Goal: Transaction & Acquisition: Purchase product/service

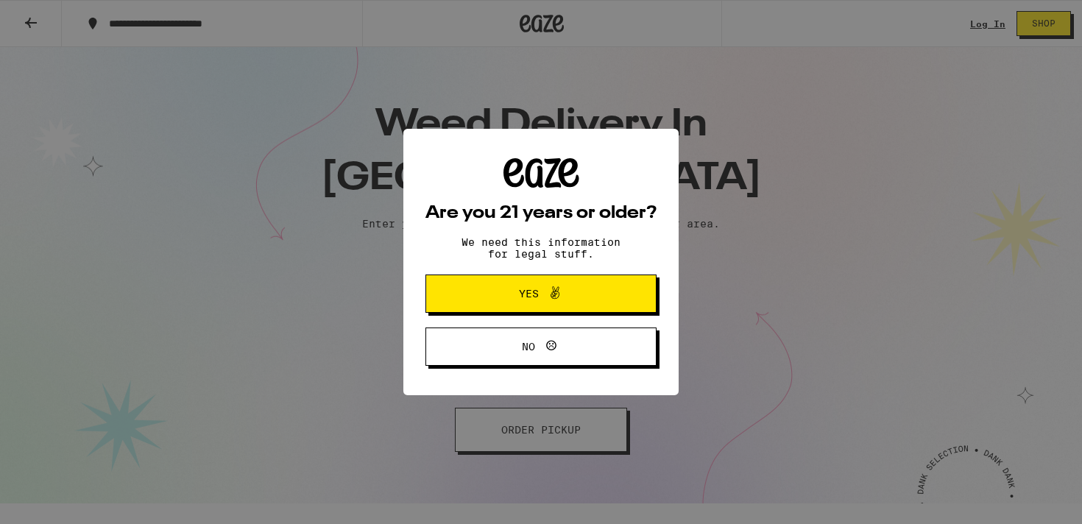
click at [513, 293] on span "Yes" at bounding box center [541, 293] width 112 height 19
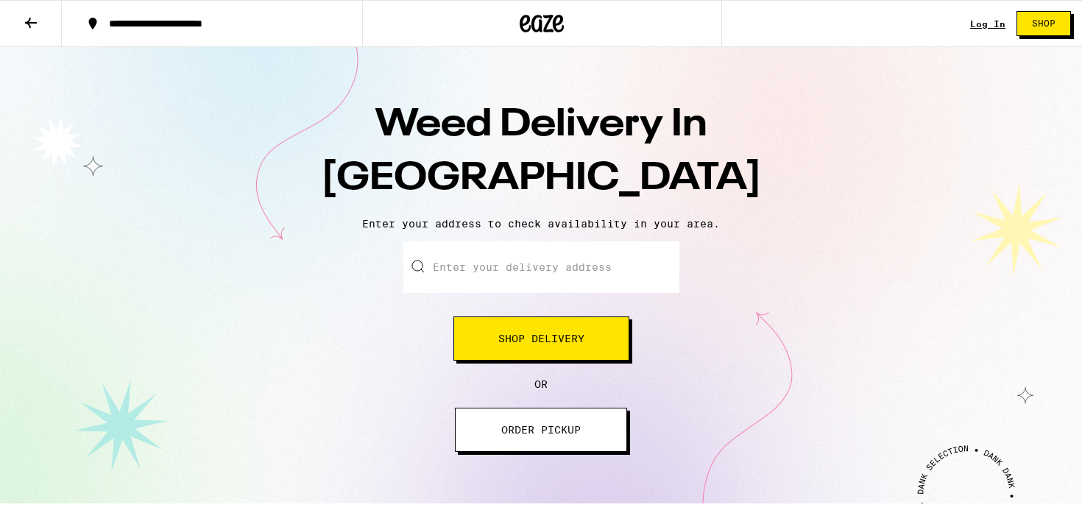
click at [547, 277] on input "Enter your delivery address" at bounding box center [541, 267] width 276 height 52
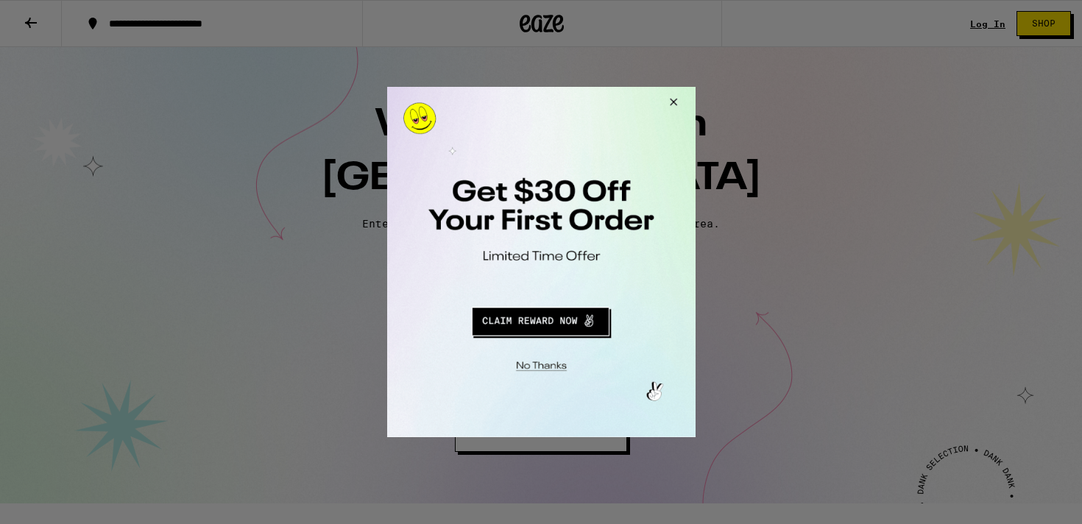
click at [534, 224] on div at bounding box center [540, 262] width 308 height 350
click at [547, 319] on button "Redirect to URL" at bounding box center [539, 319] width 256 height 35
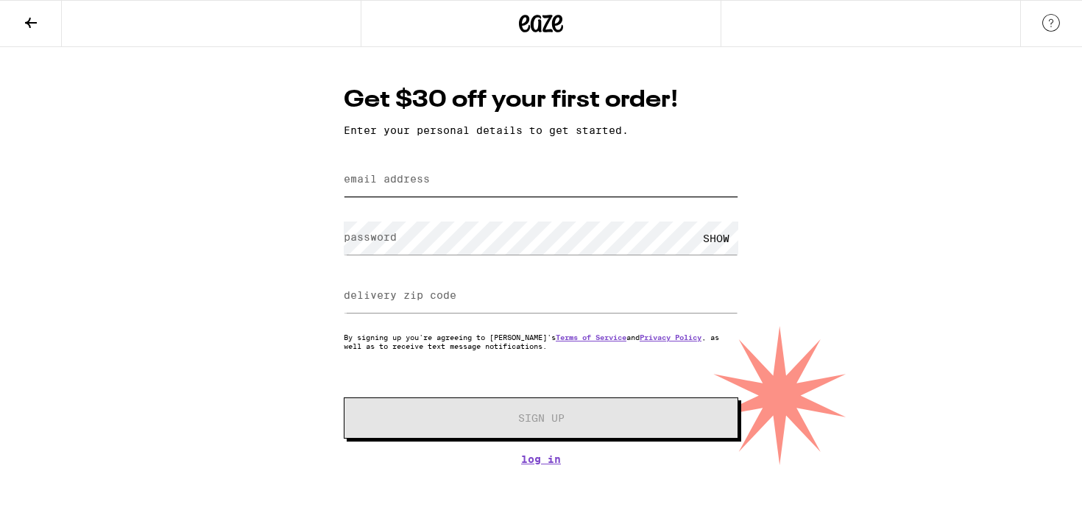
click at [445, 183] on input "email address" at bounding box center [541, 179] width 395 height 33
type input "[EMAIL_ADDRESS][DOMAIN_NAME]"
type input "23221"
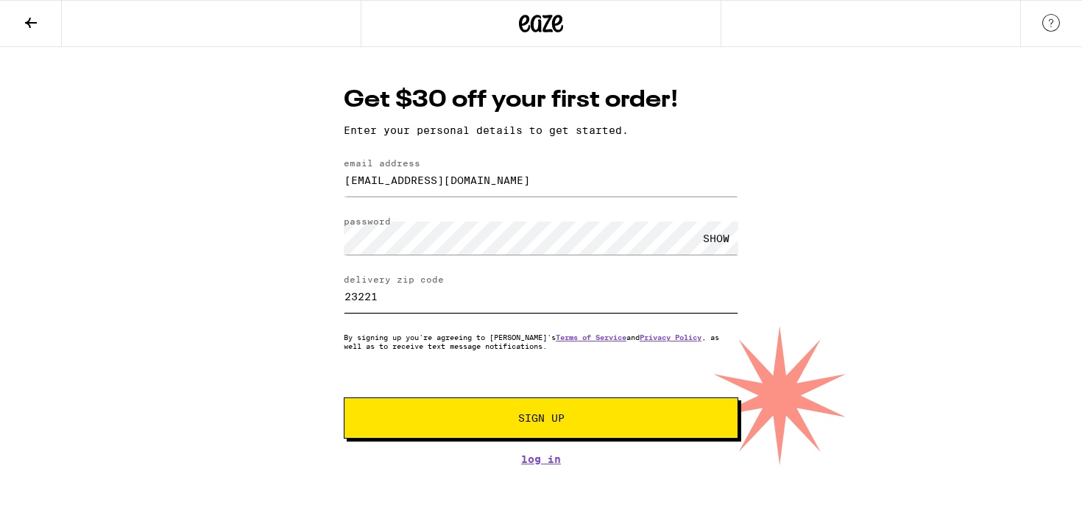
click at [481, 311] on input "23221" at bounding box center [541, 296] width 395 height 33
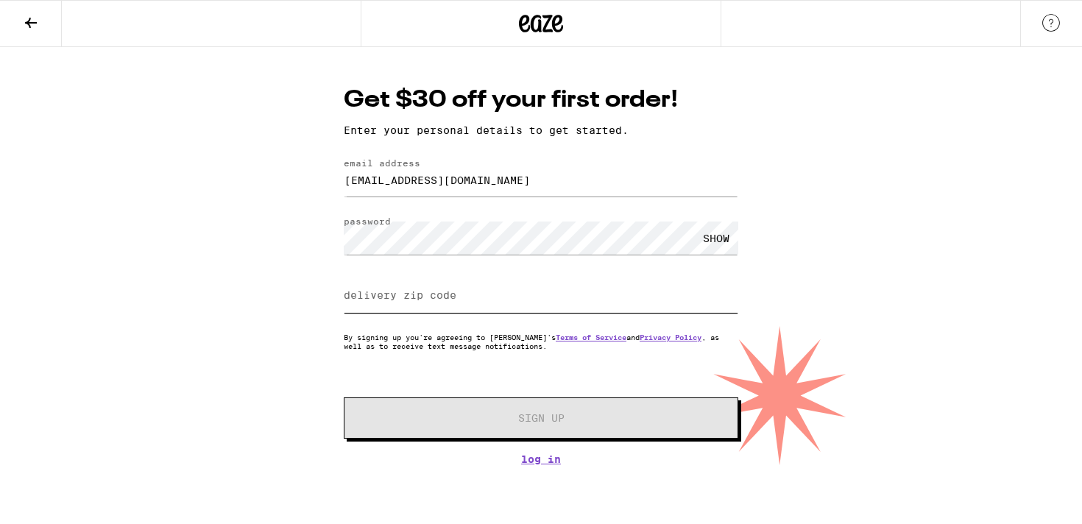
paste input "92101"
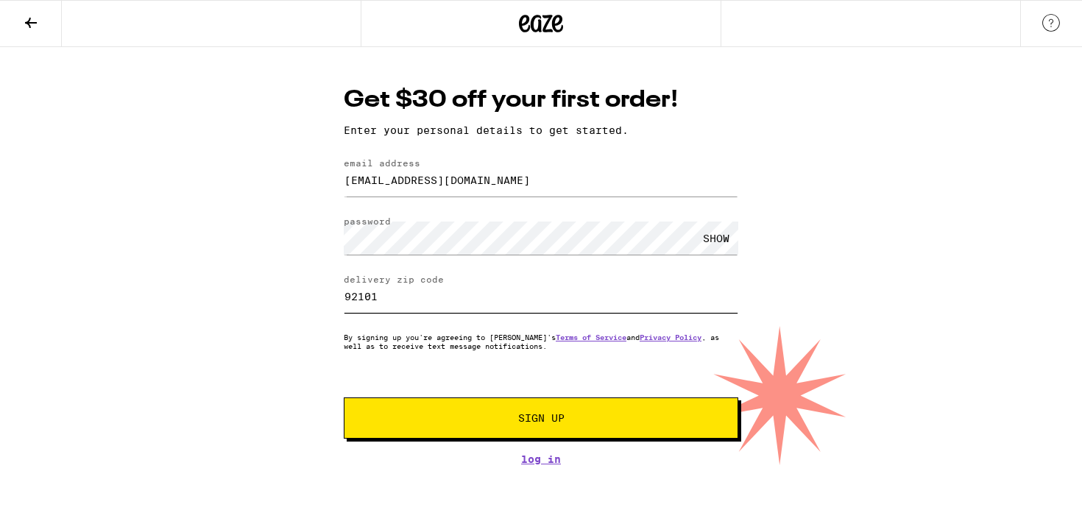
type input "92101"
click at [512, 417] on span "Sign Up" at bounding box center [541, 418] width 293 height 10
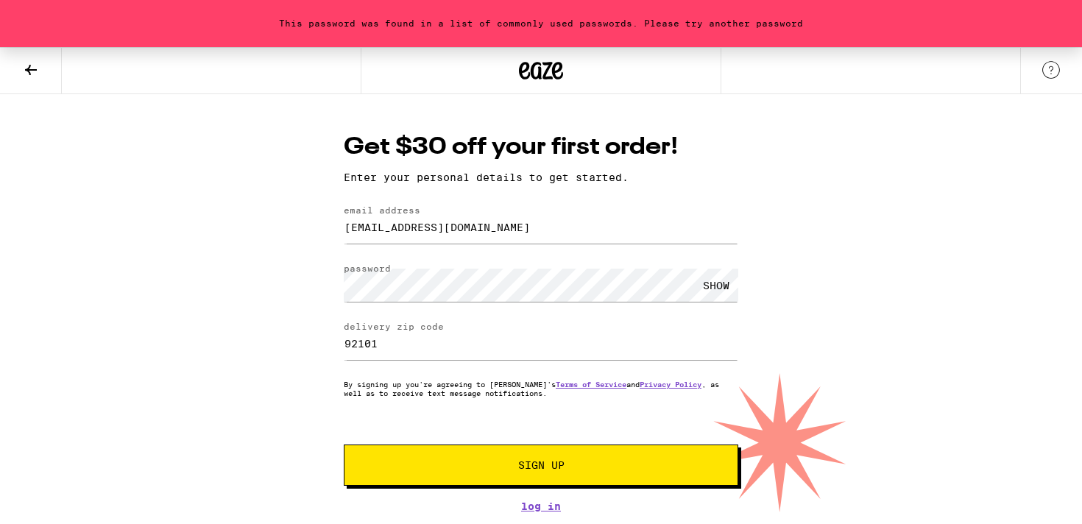
click at [591, 470] on span "Sign Up" at bounding box center [541, 465] width 293 height 10
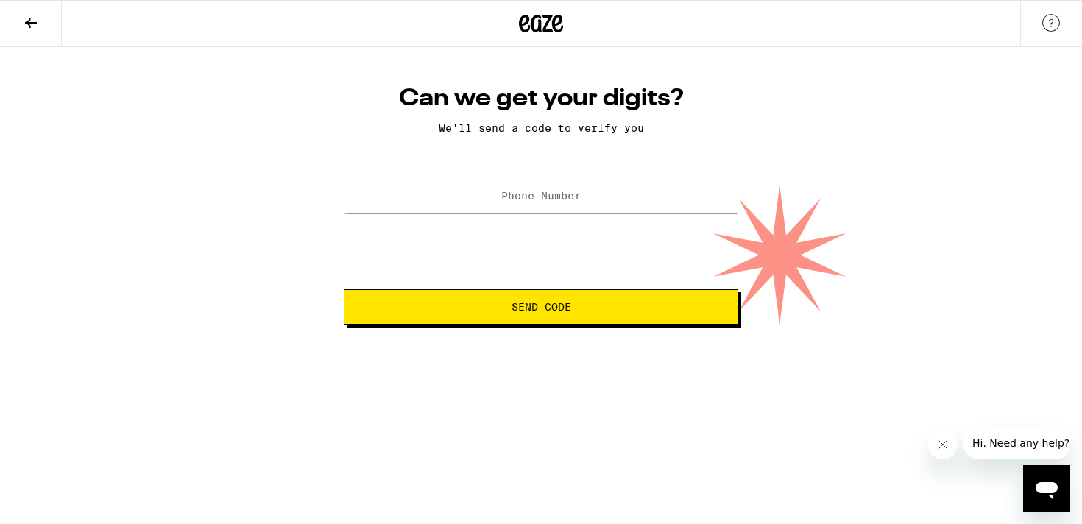
click at [560, 180] on div at bounding box center [541, 196] width 395 height 43
click at [554, 202] on label "Phone Number" at bounding box center [540, 196] width 79 height 12
type input "(973) 294-2925"
click at [543, 297] on button "Send Code" at bounding box center [541, 306] width 395 height 35
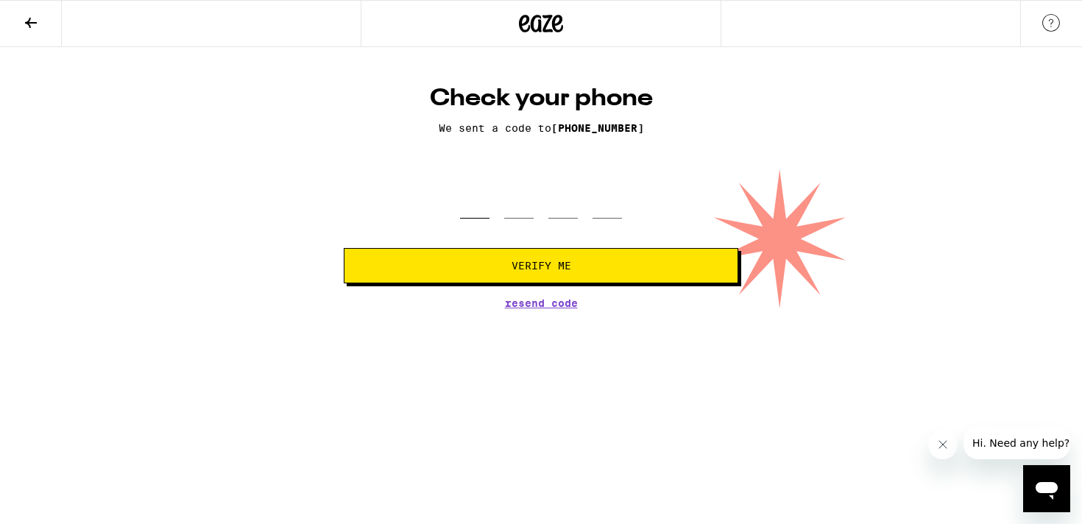
click at [467, 208] on input "tel" at bounding box center [474, 196] width 29 height 43
type input "3"
type input "2"
type input "7"
type input "3"
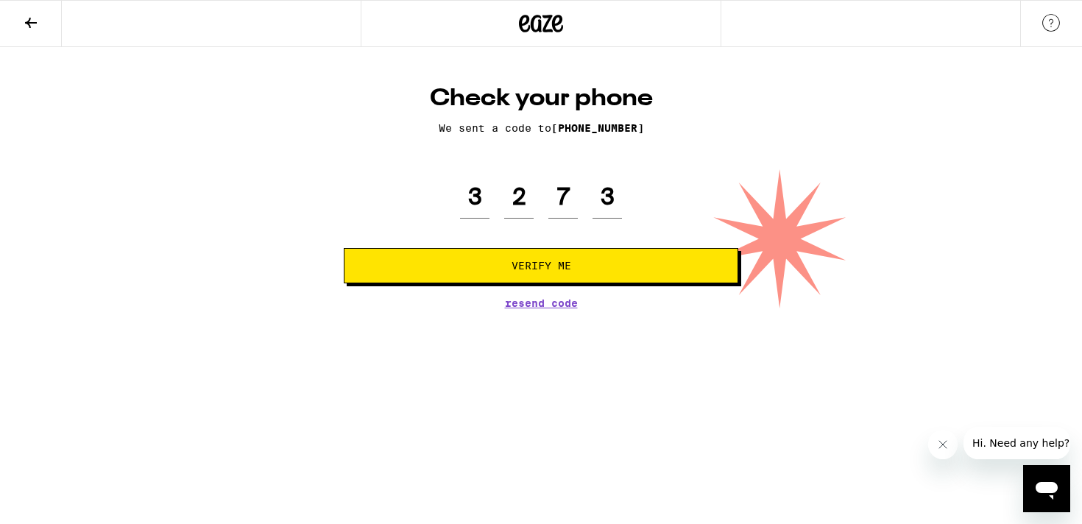
click at [504, 258] on button "Verify Me" at bounding box center [541, 265] width 395 height 35
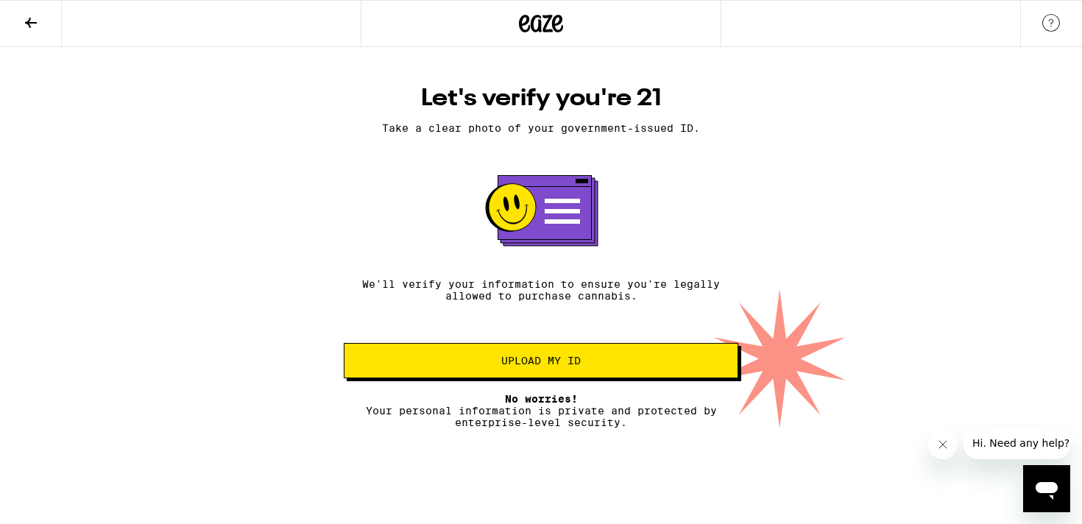
click at [535, 361] on span "Upload my ID" at bounding box center [540, 360] width 79 height 10
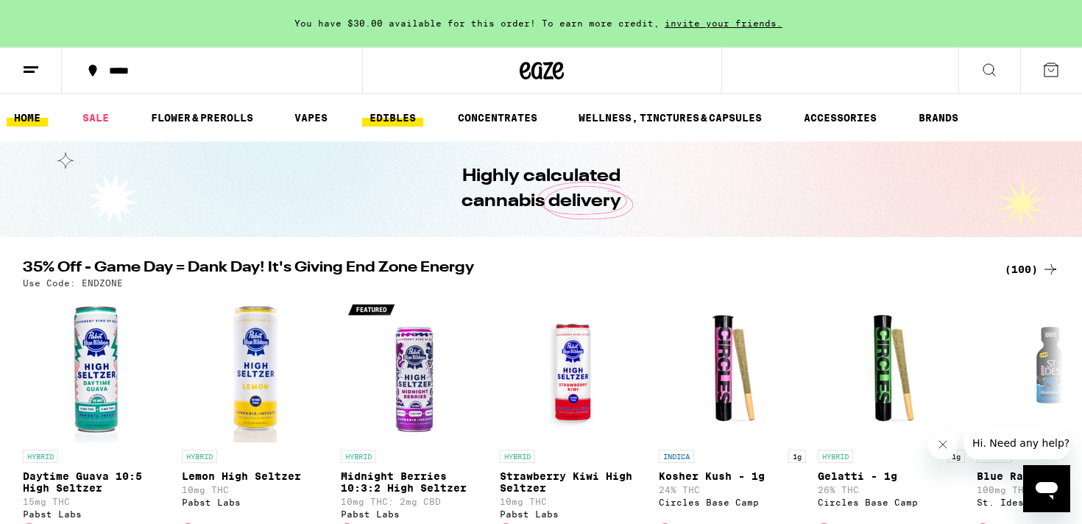
click at [391, 110] on link "EDIBLES" at bounding box center [392, 118] width 61 height 18
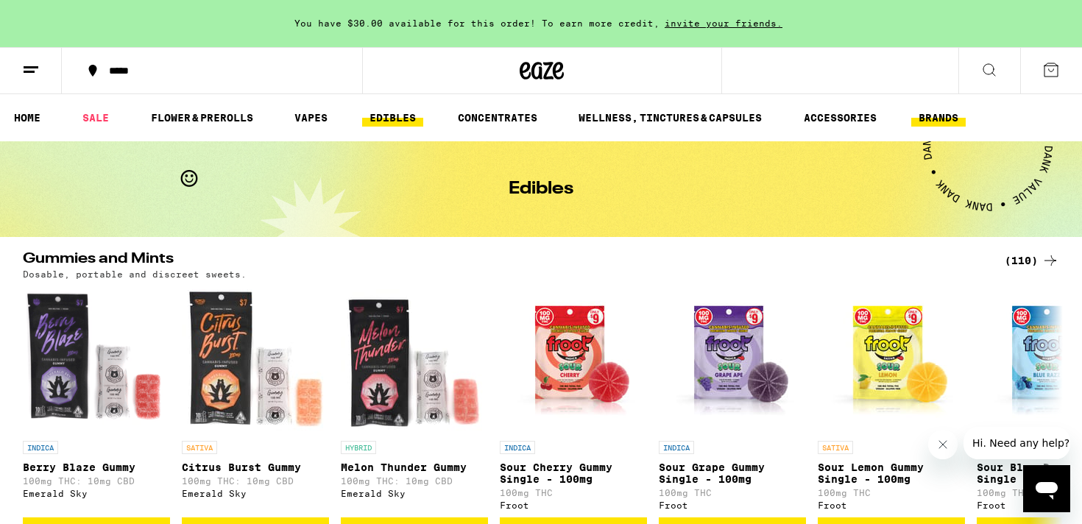
click at [946, 110] on link "BRANDS" at bounding box center [938, 118] width 54 height 18
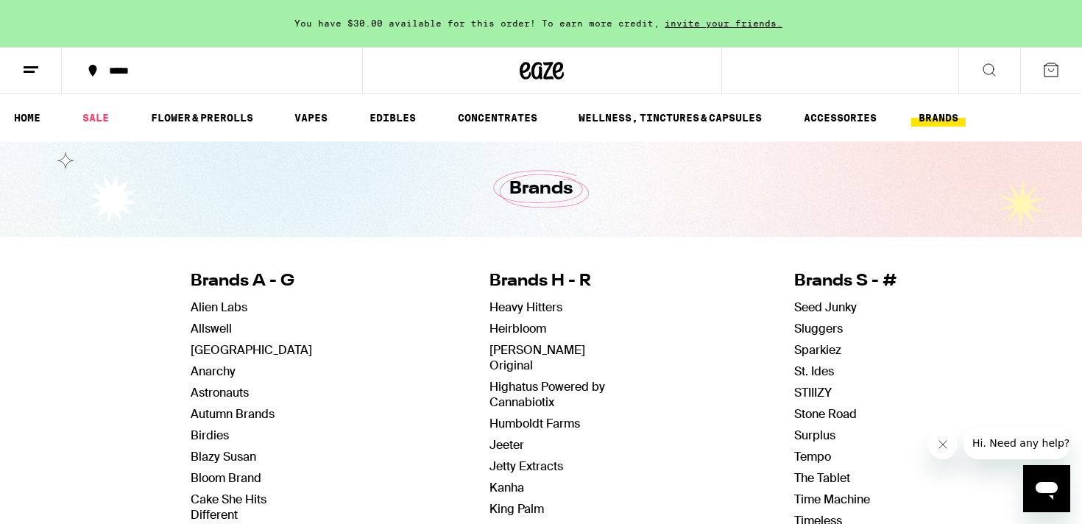
scroll to position [295, 0]
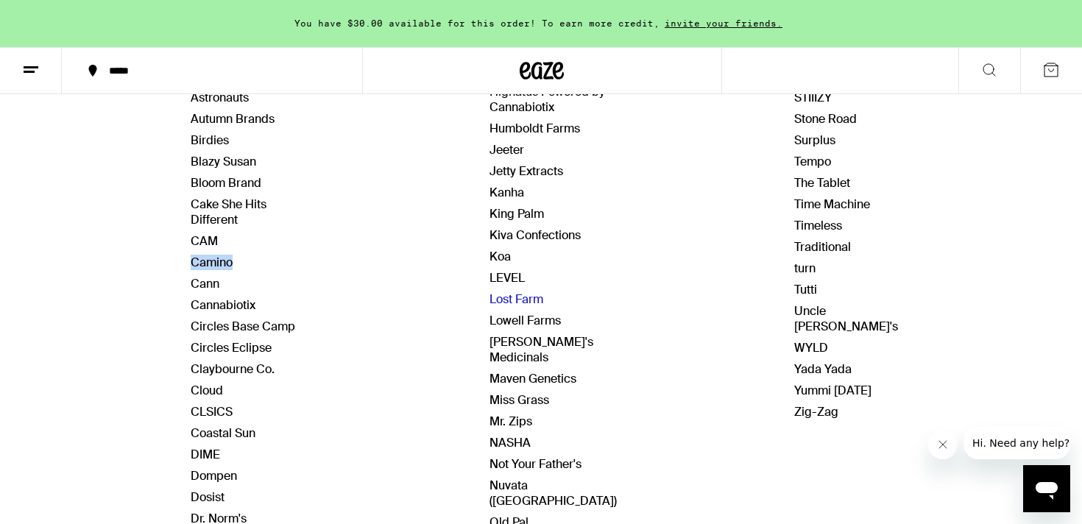
click at [512, 291] on link "Lost Farm" at bounding box center [516, 298] width 54 height 15
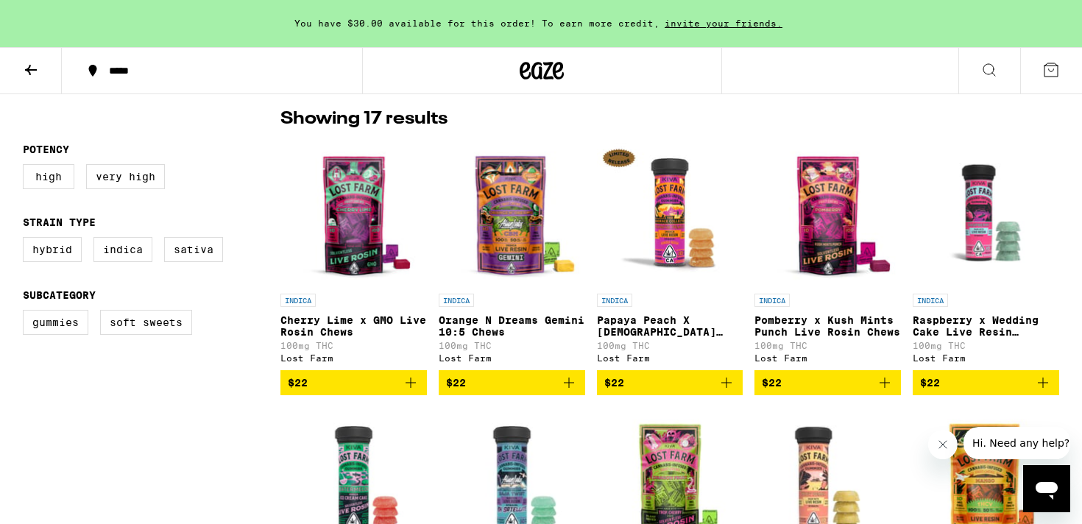
scroll to position [339, 0]
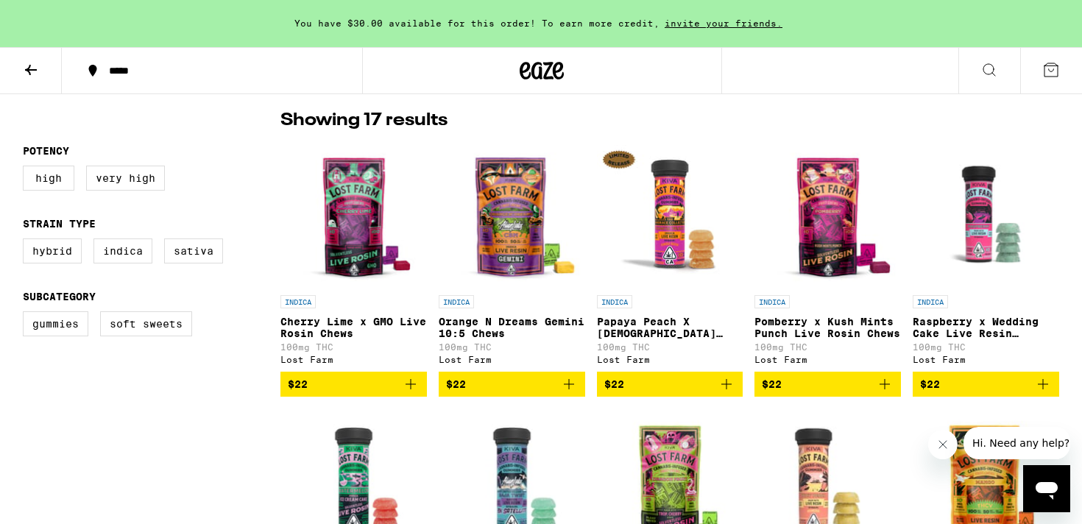
click at [403, 237] on img "Open page for Cherry Lime x GMO Live Rosin Chews from Lost Farm" at bounding box center [353, 214] width 146 height 147
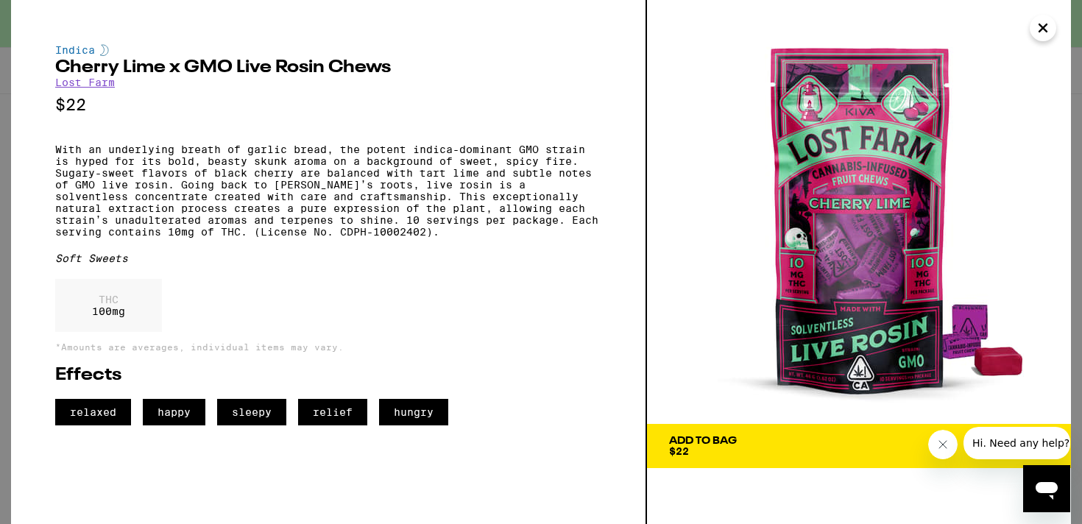
click at [1043, 32] on icon "Close" at bounding box center [1043, 28] width 18 height 22
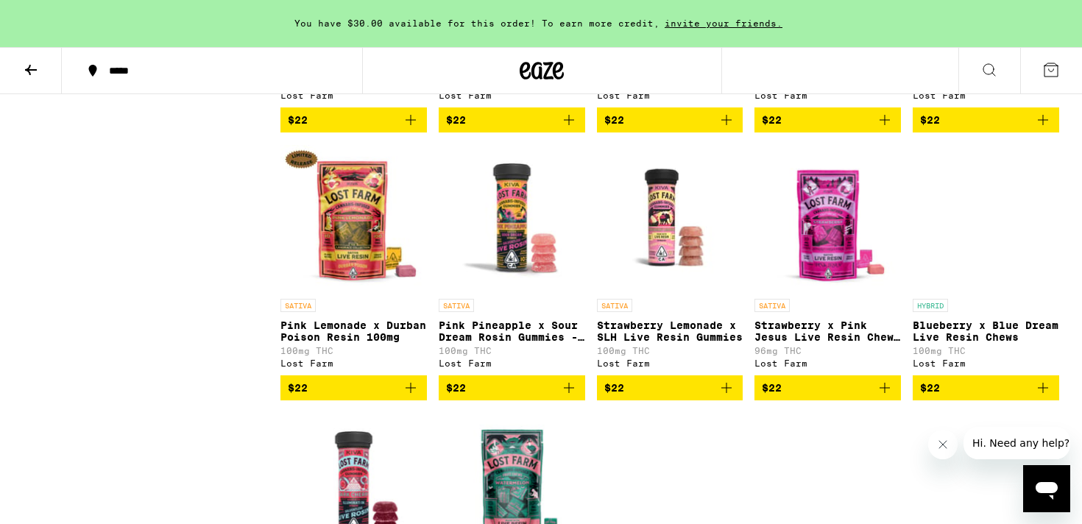
scroll to position [871, 0]
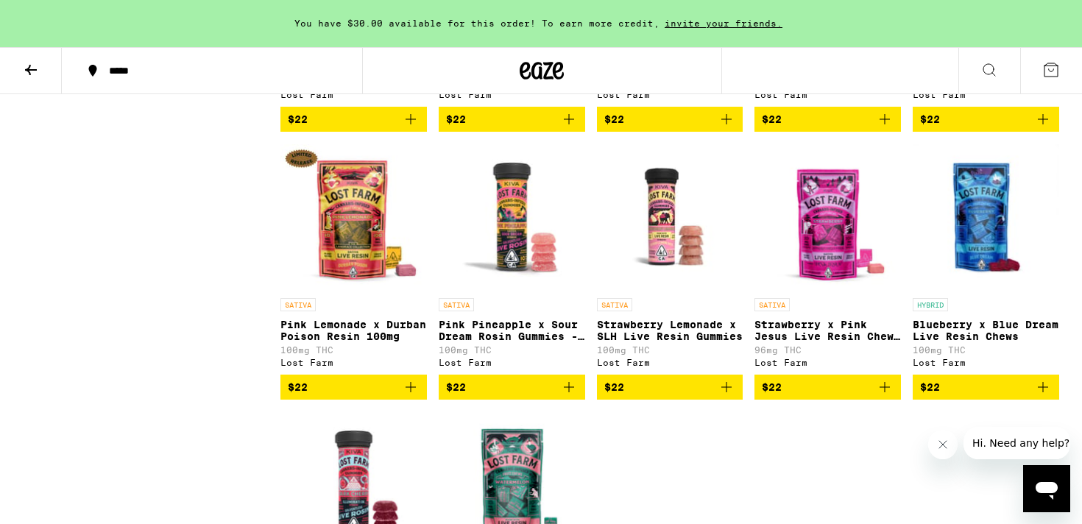
click at [977, 242] on img "Open page for Blueberry x Blue Dream Live Resin Chews from Lost Farm" at bounding box center [986, 217] width 146 height 147
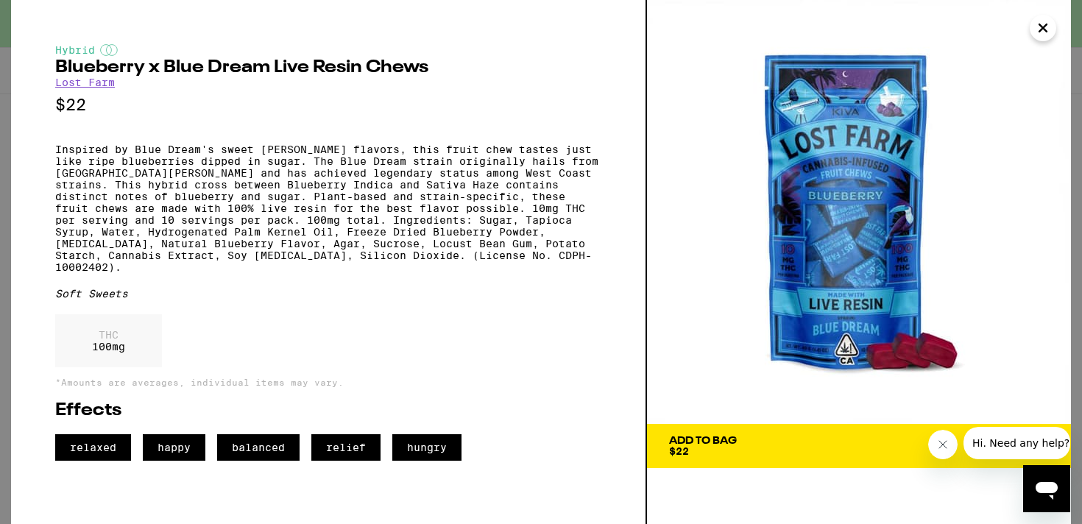
click at [728, 450] on div "Add To Bag $22" at bounding box center [703, 446] width 68 height 21
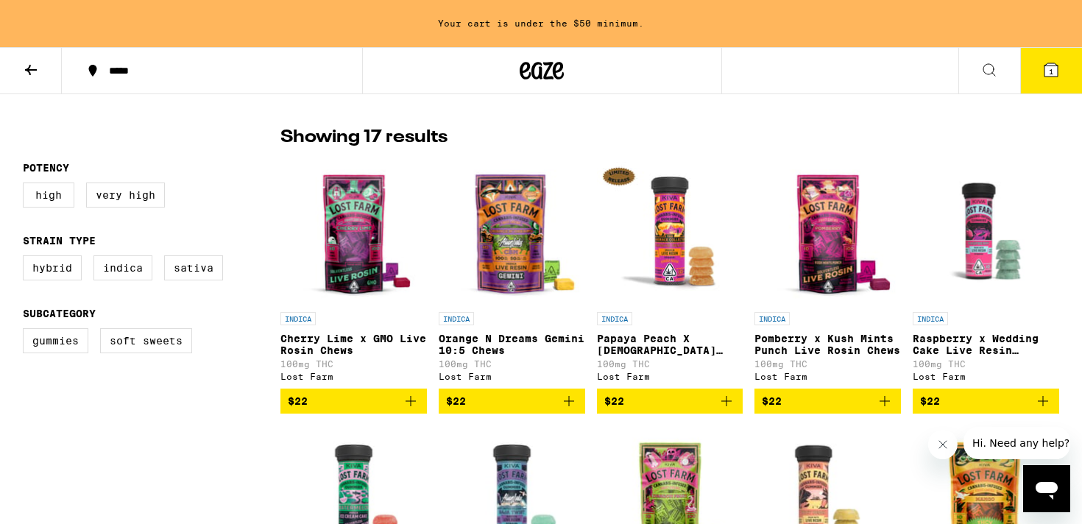
scroll to position [322, 0]
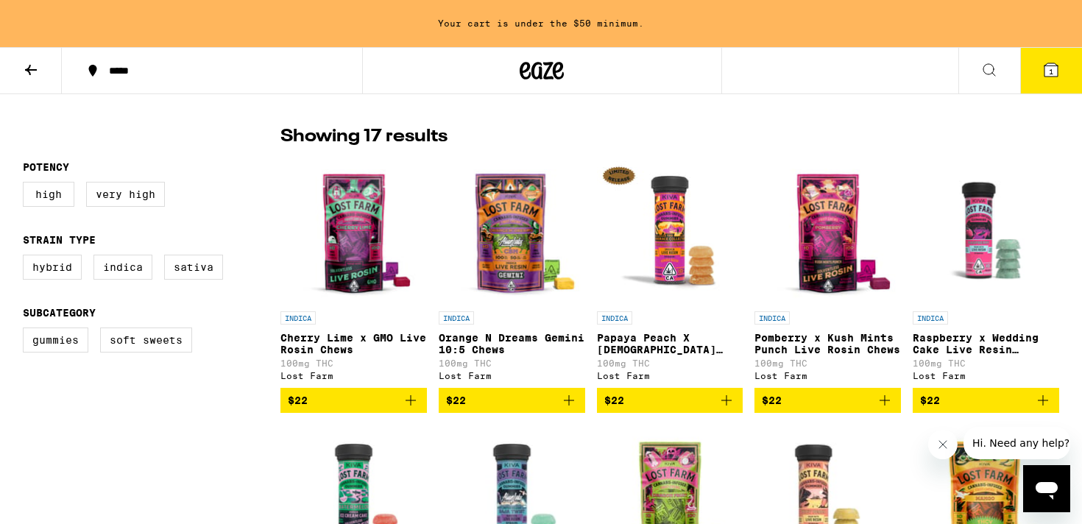
click at [34, 68] on icon at bounding box center [31, 70] width 12 height 10
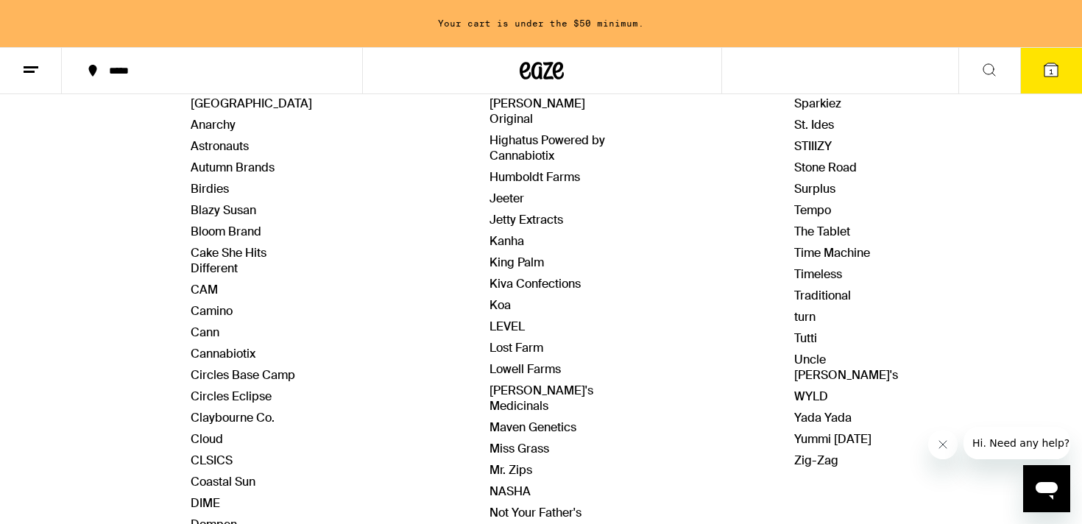
scroll to position [250, 0]
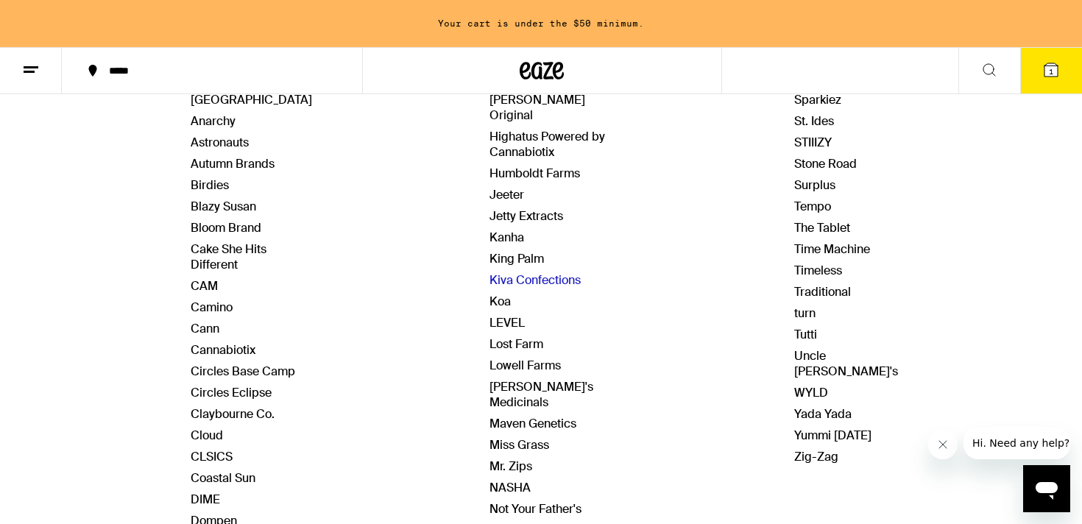
click at [506, 272] on link "Kiva Confections" at bounding box center [534, 279] width 91 height 15
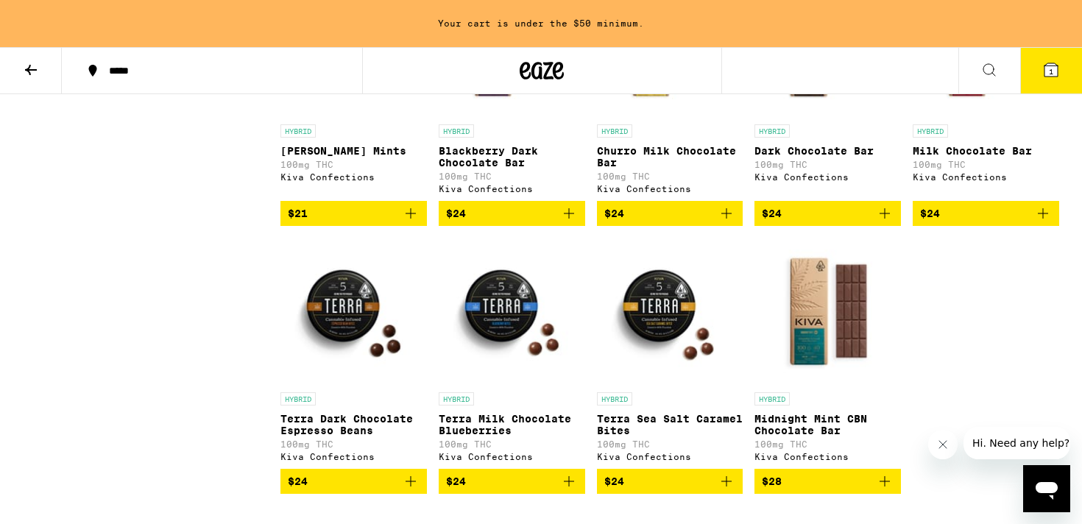
scroll to position [562, 0]
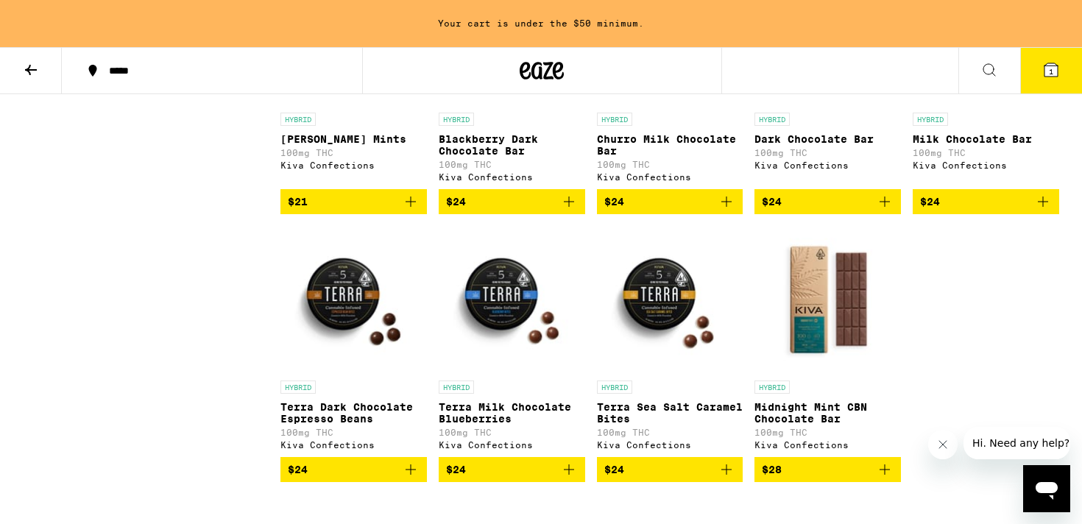
click at [724, 478] on icon "Add to bag" at bounding box center [727, 470] width 18 height 18
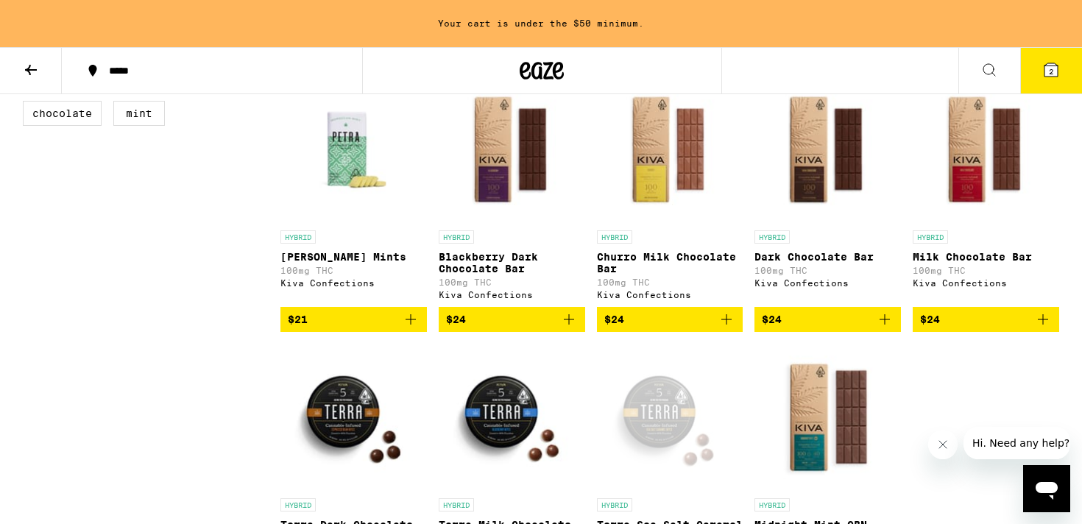
scroll to position [0, 0]
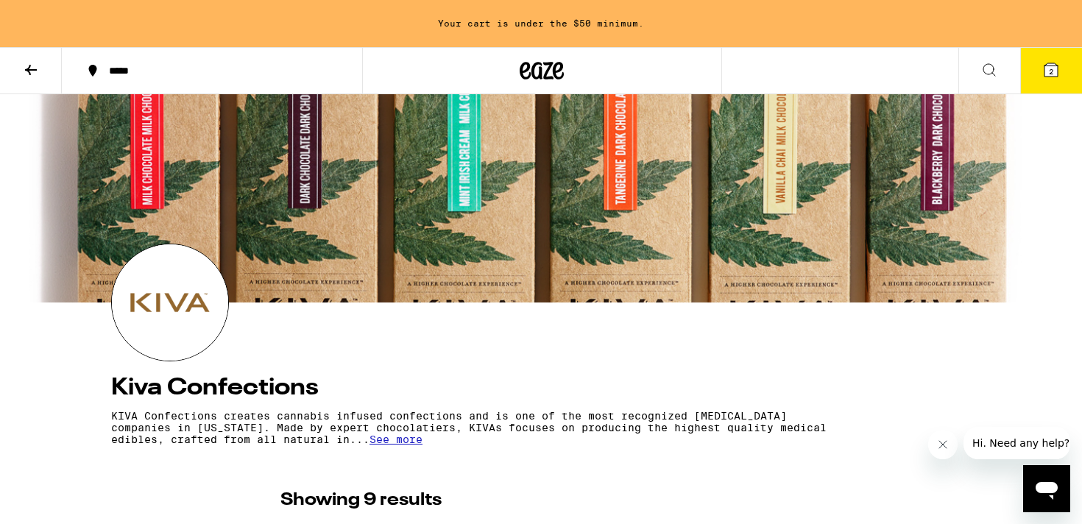
click at [30, 78] on button at bounding box center [31, 71] width 62 height 46
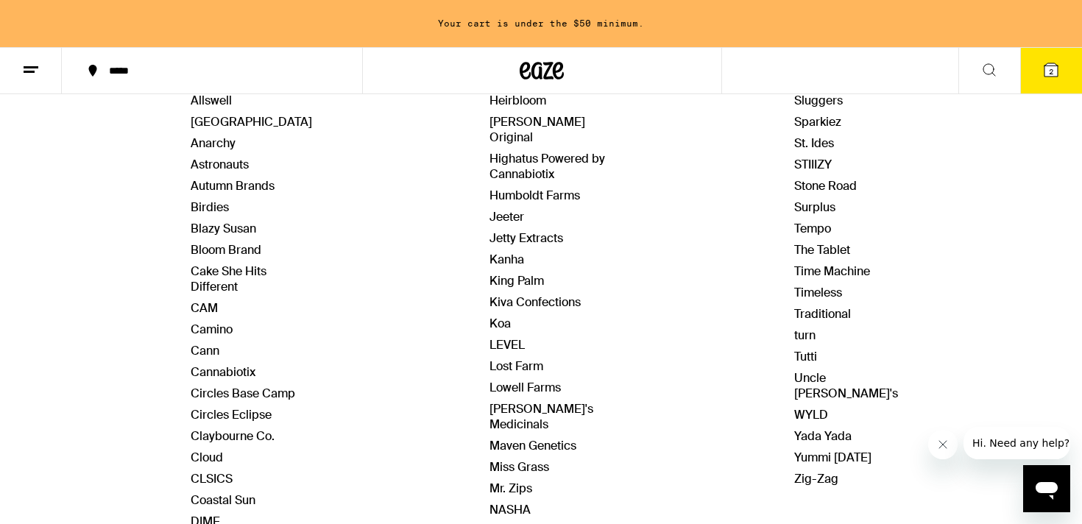
scroll to position [227, 0]
click at [218, 333] on link "Camino" at bounding box center [212, 330] width 42 height 15
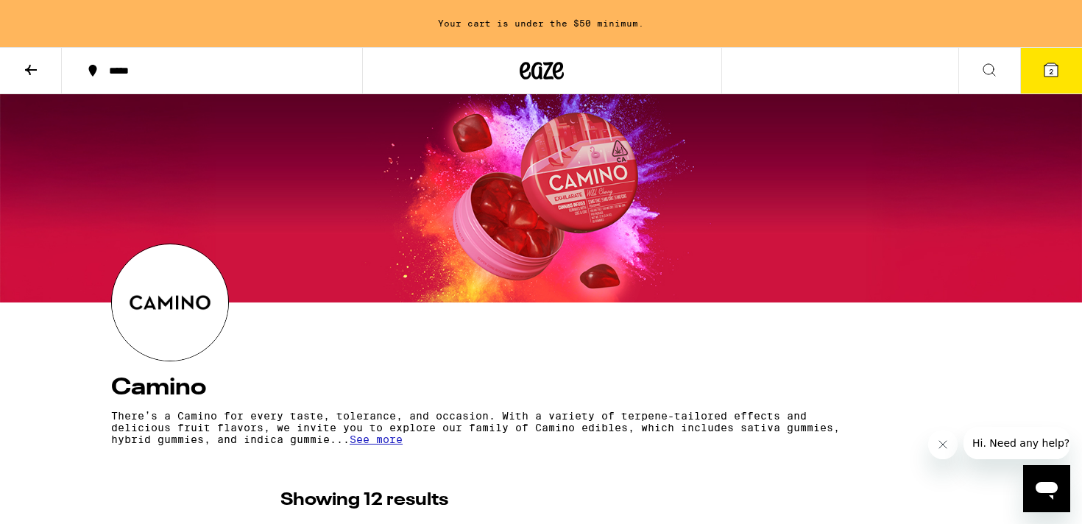
click at [29, 77] on icon at bounding box center [31, 70] width 18 height 18
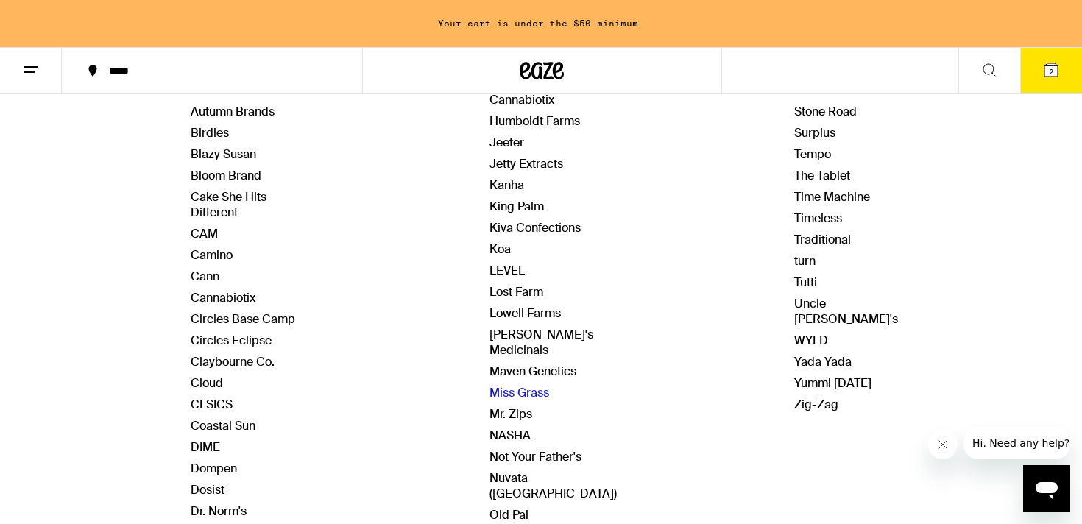
scroll to position [294, 0]
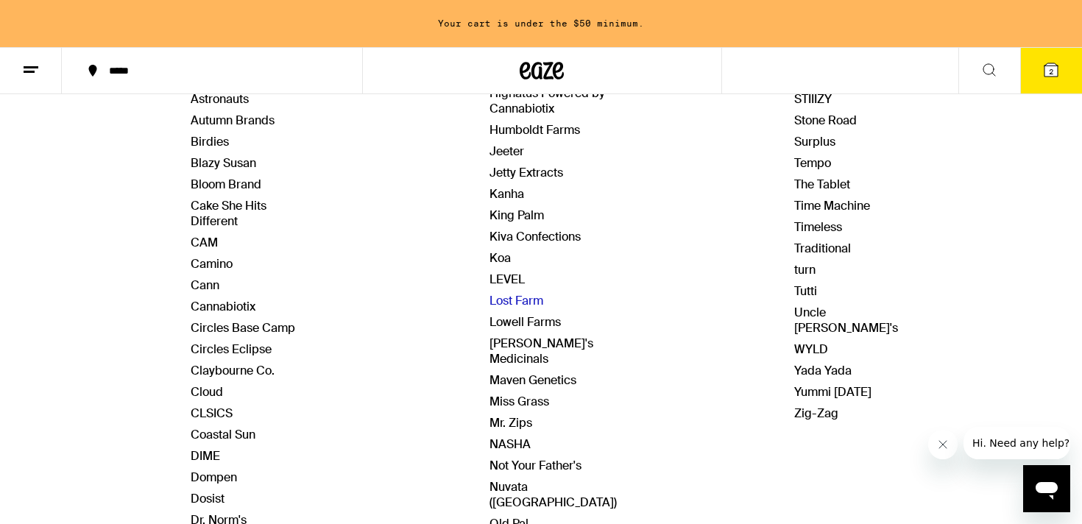
click at [520, 293] on link "Lost Farm" at bounding box center [516, 300] width 54 height 15
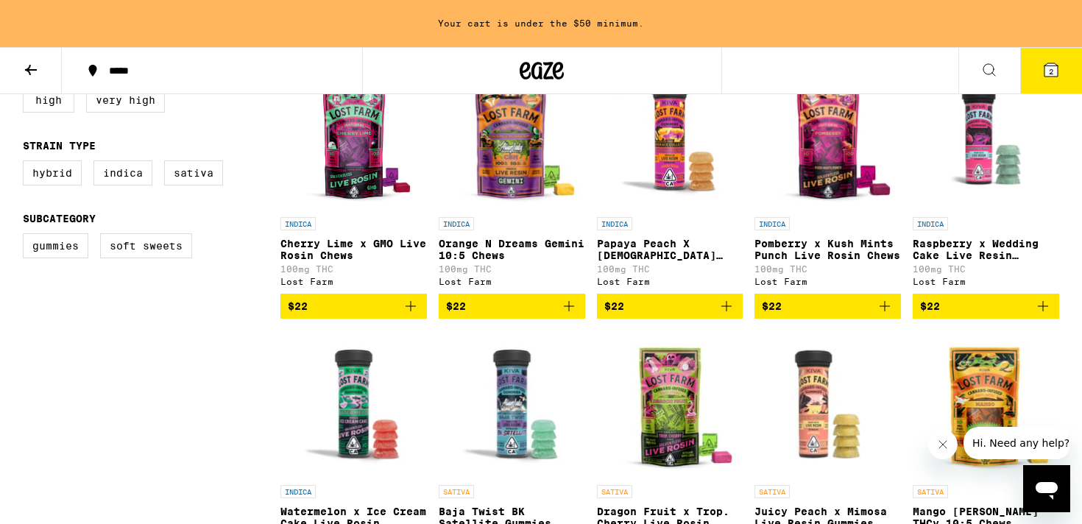
scroll to position [420, 0]
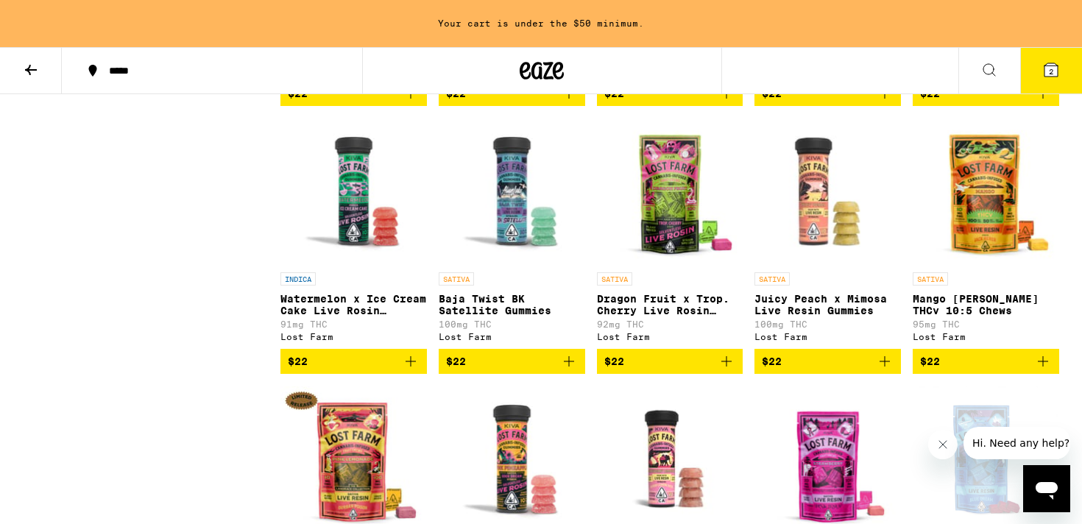
click at [239, 316] on div "Potency High Very High Strain Type Hybrid Indica Sativa Subcategory Gummies Sof…" at bounding box center [152, 374] width 258 height 1114
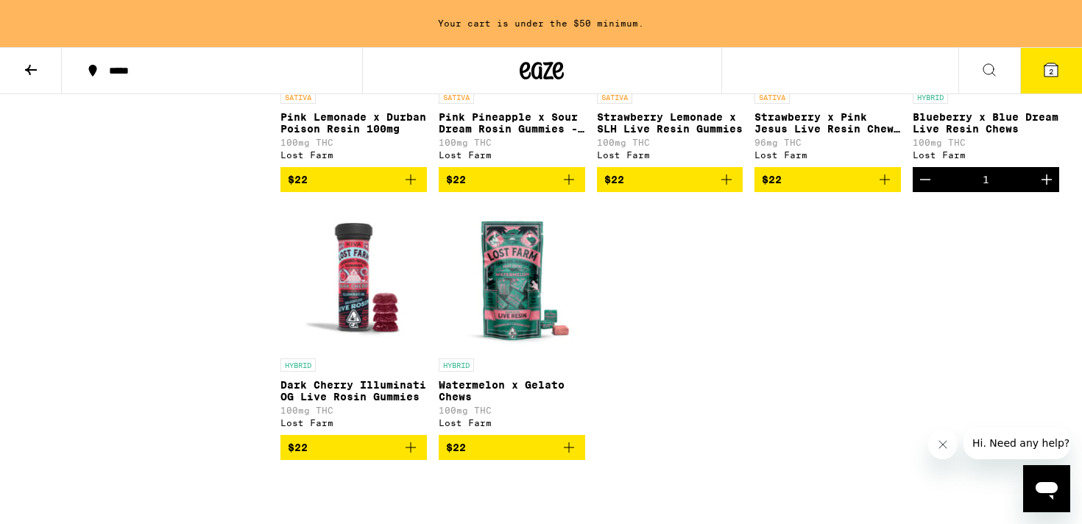
scroll to position [1078, 0]
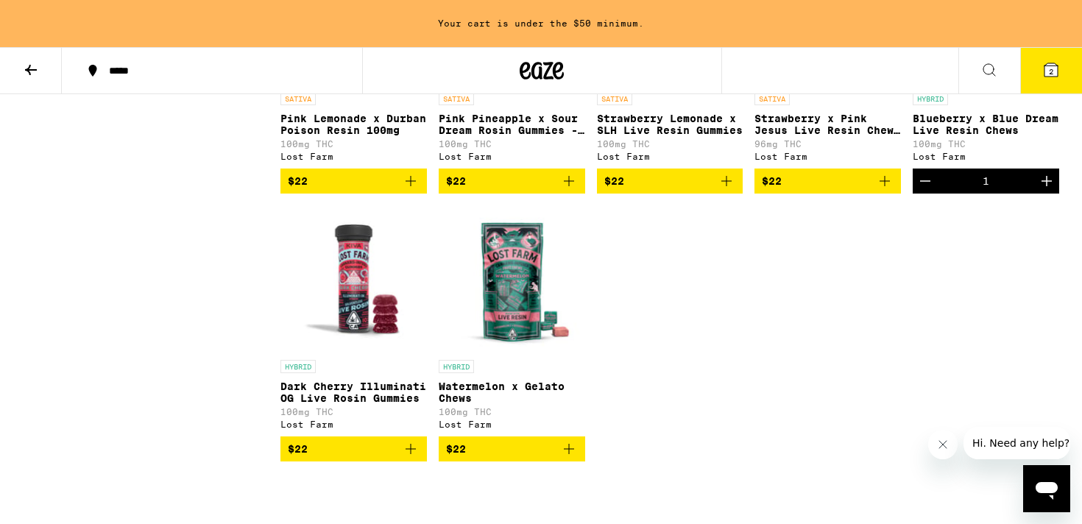
click at [411, 458] on icon "Add to bag" at bounding box center [411, 449] width 18 height 18
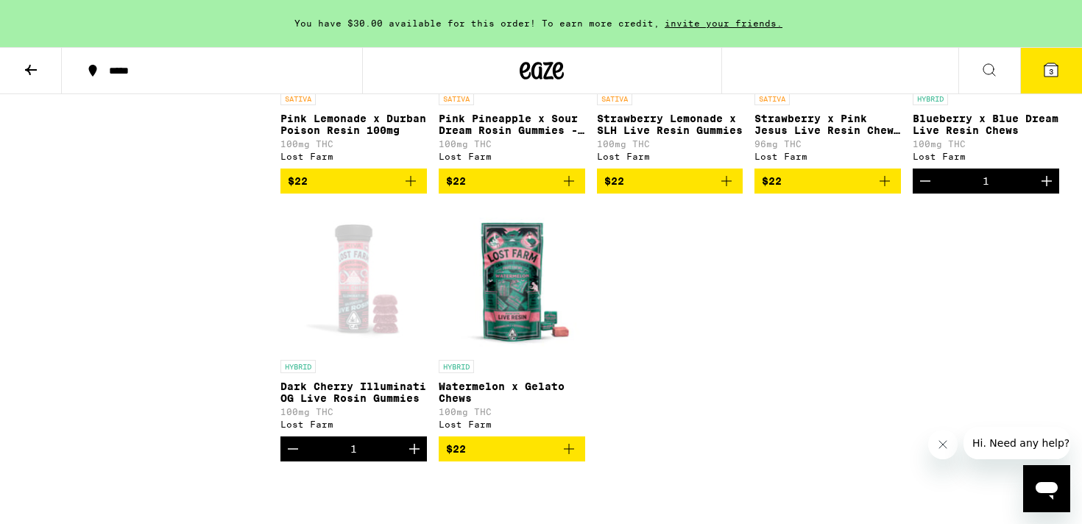
click at [927, 190] on icon "Decrement" at bounding box center [925, 181] width 18 height 18
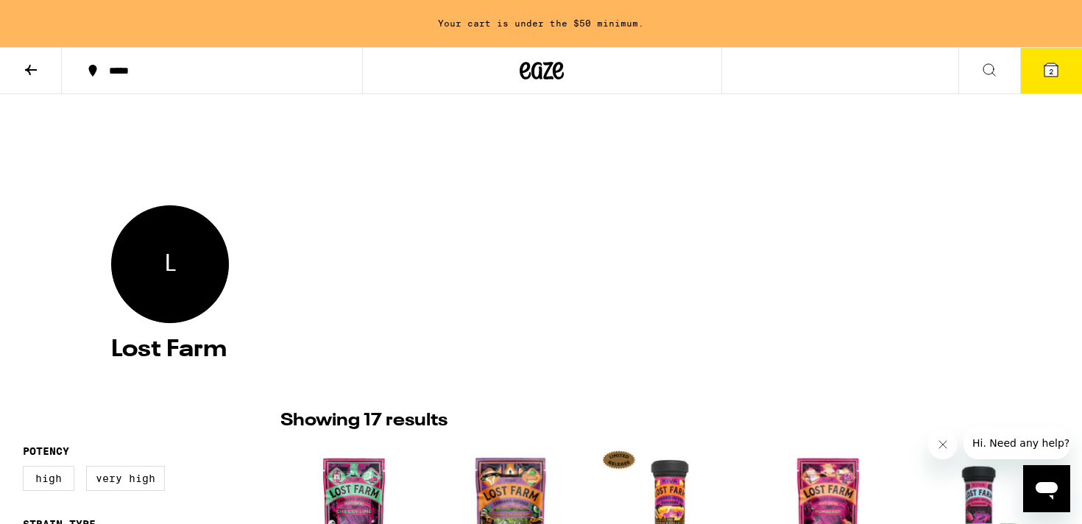
scroll to position [0, 0]
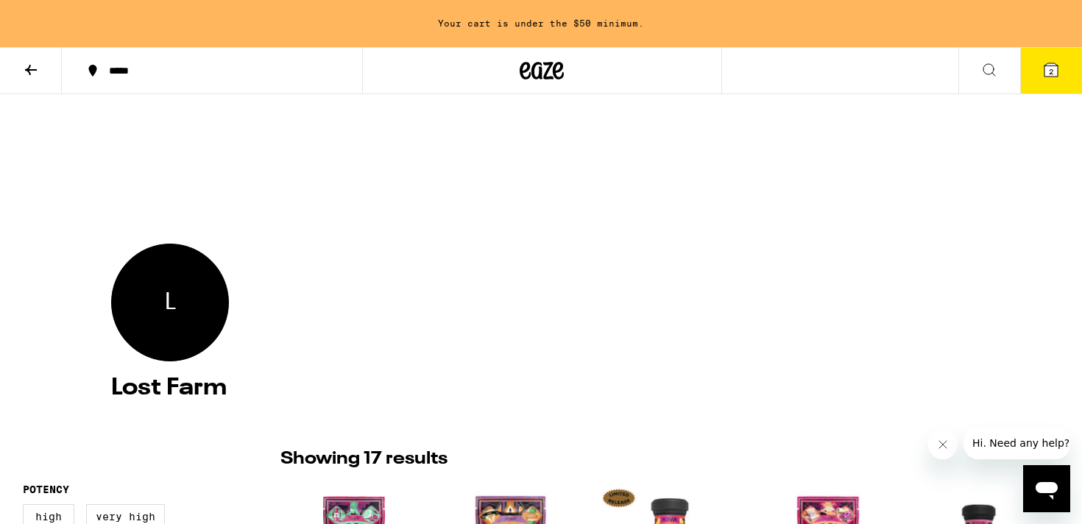
click at [29, 63] on icon at bounding box center [31, 70] width 18 height 18
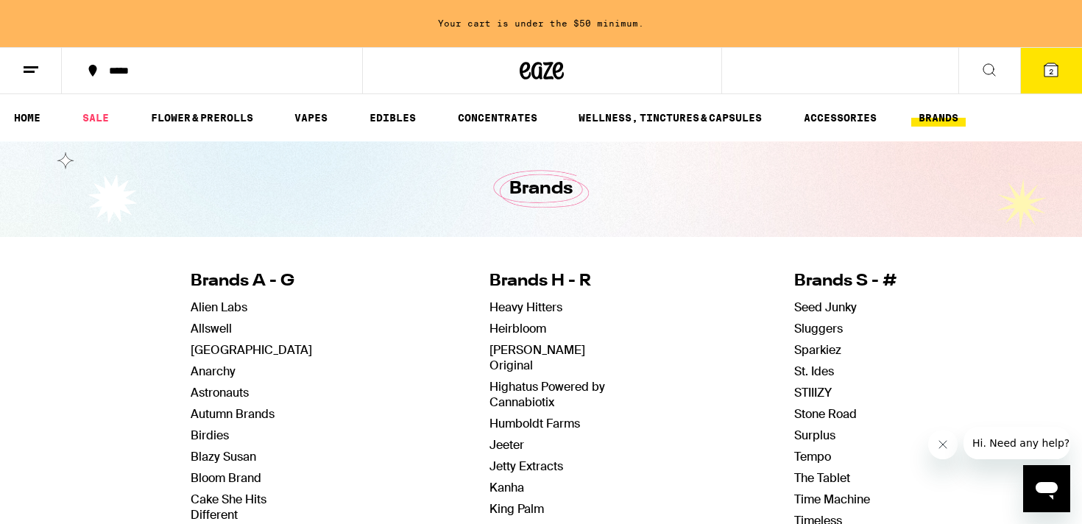
click at [1053, 72] on span "2" at bounding box center [1051, 71] width 4 height 9
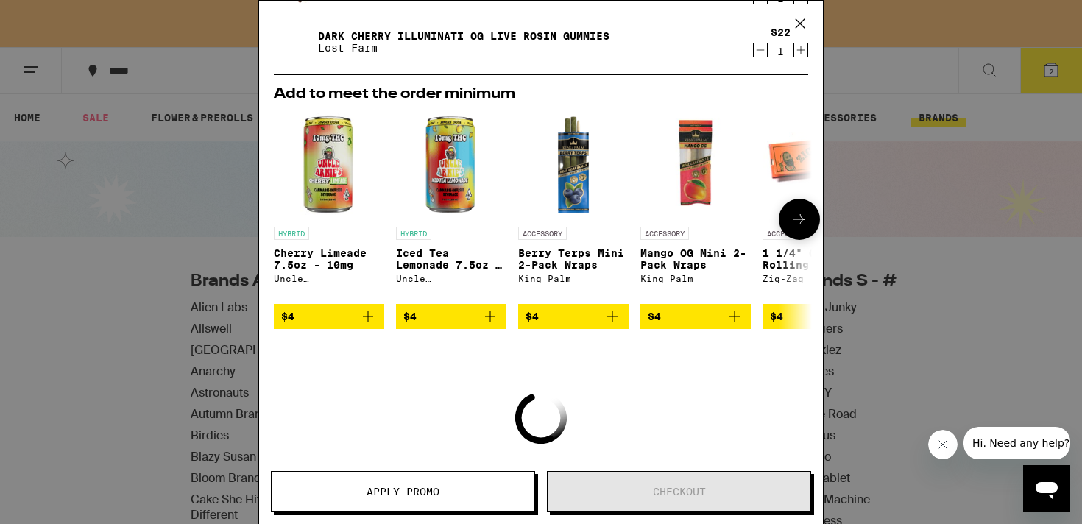
scroll to position [126, 0]
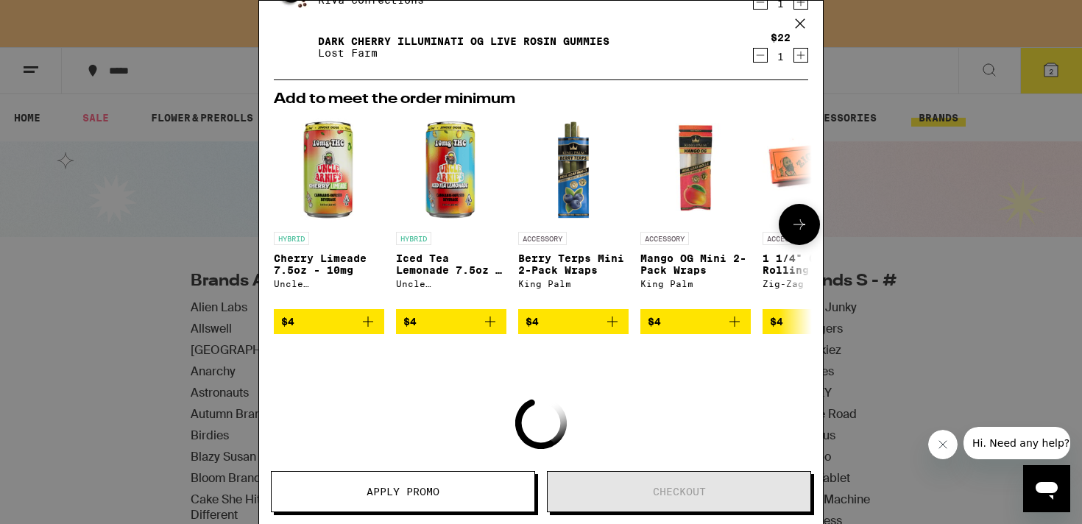
click at [804, 221] on icon at bounding box center [799, 225] width 18 height 18
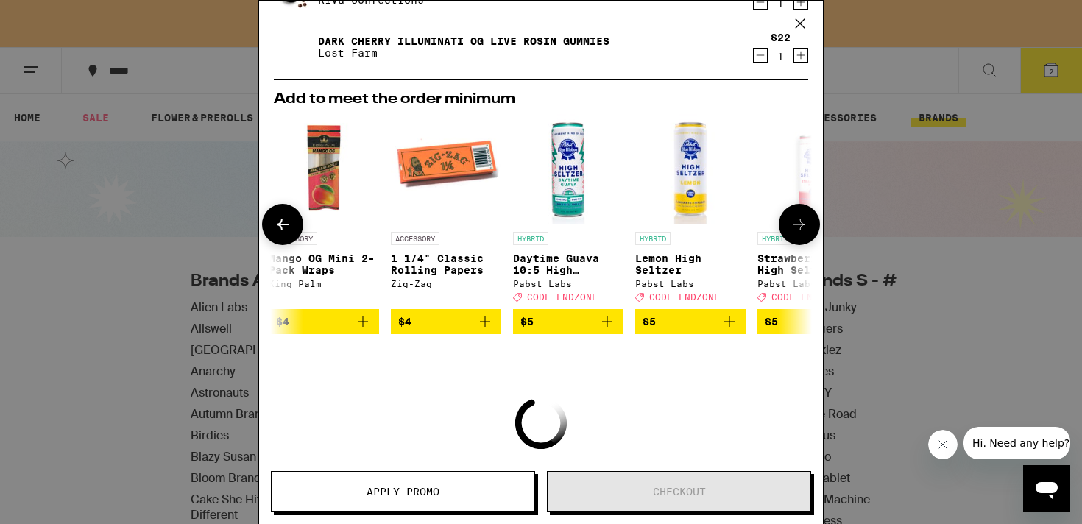
scroll to position [0, 374]
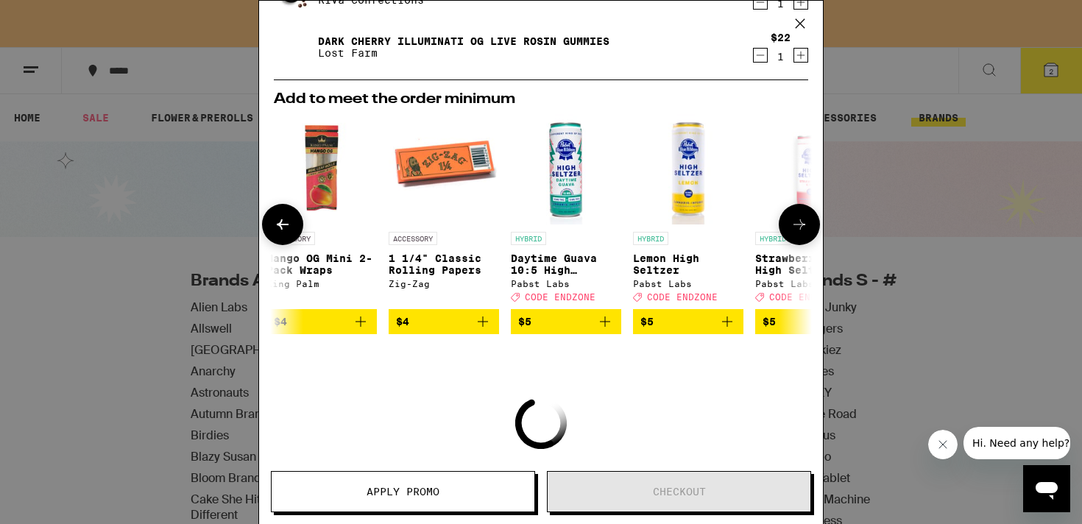
click at [286, 224] on icon at bounding box center [283, 225] width 18 height 18
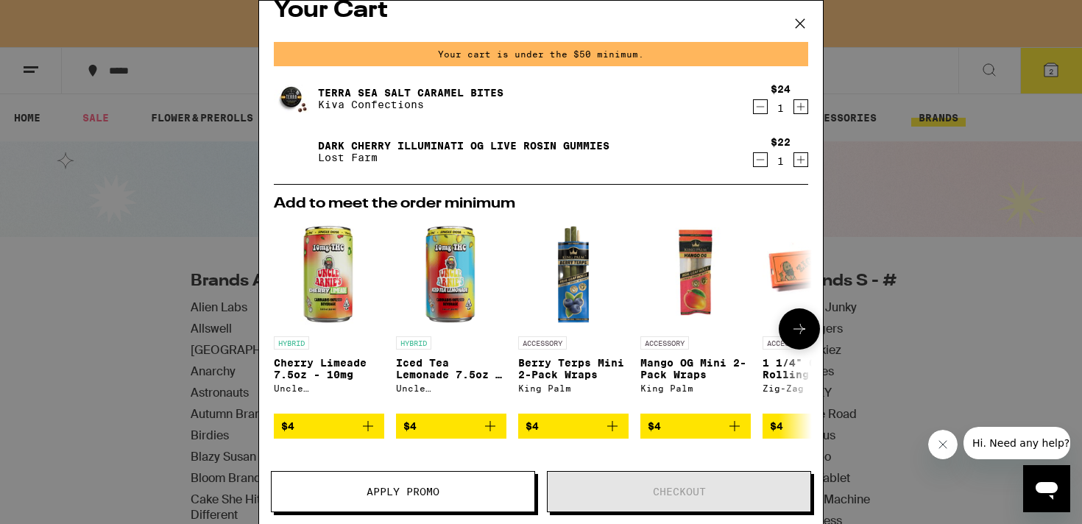
scroll to position [0, 0]
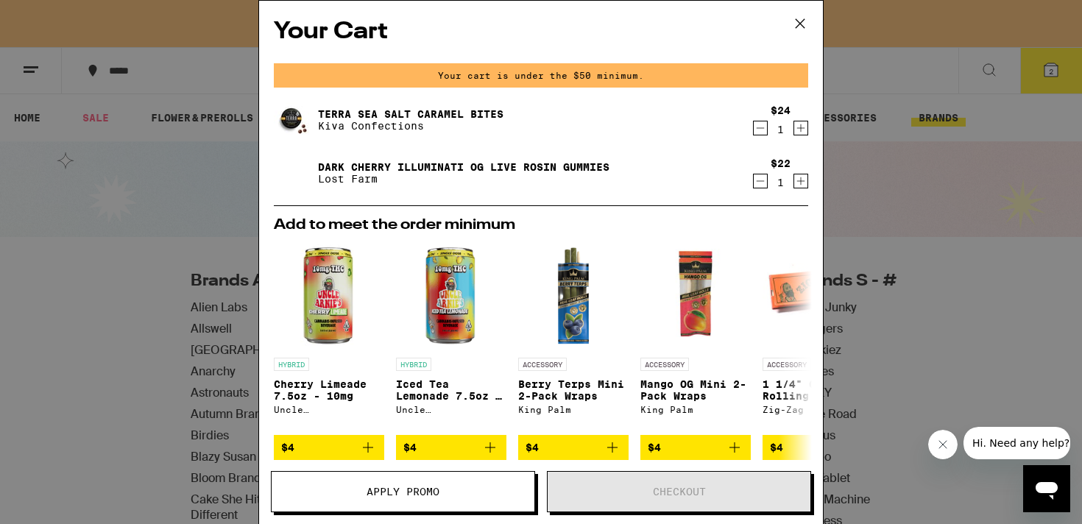
click at [793, 19] on icon at bounding box center [800, 24] width 22 height 22
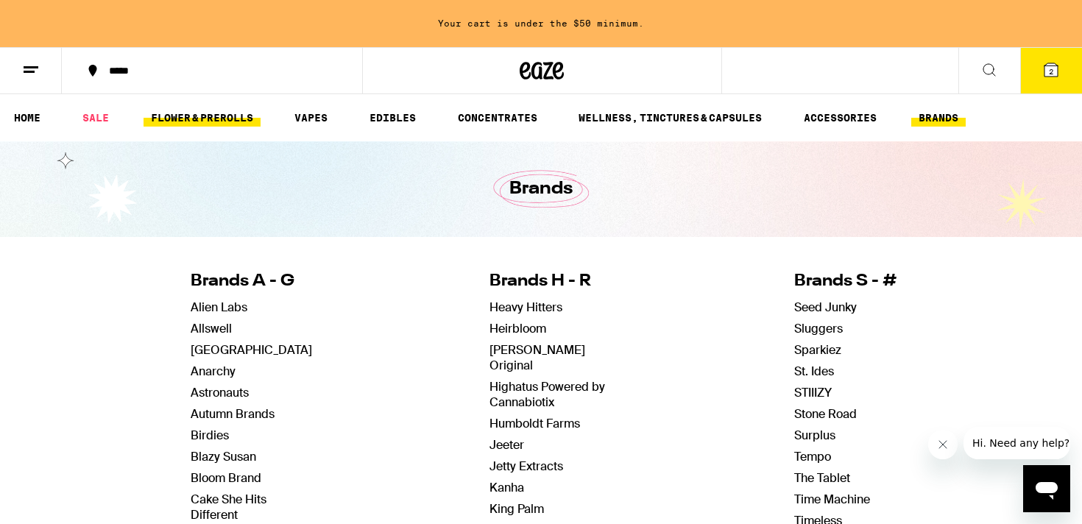
click at [211, 118] on link "FLOWER & PREROLLS" at bounding box center [202, 118] width 117 height 18
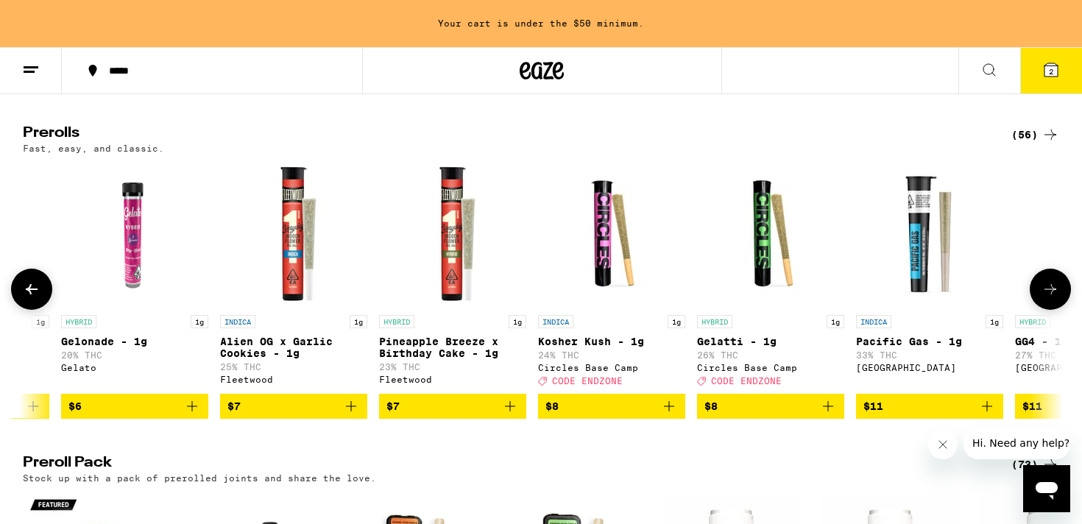
scroll to position [0, 442]
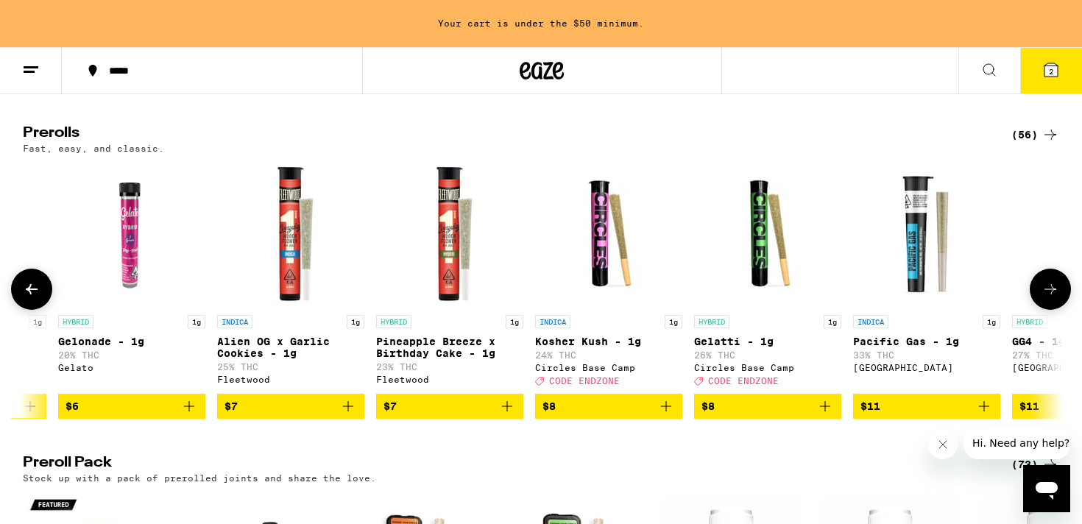
click at [504, 415] on icon "Add to bag" at bounding box center [507, 406] width 18 height 18
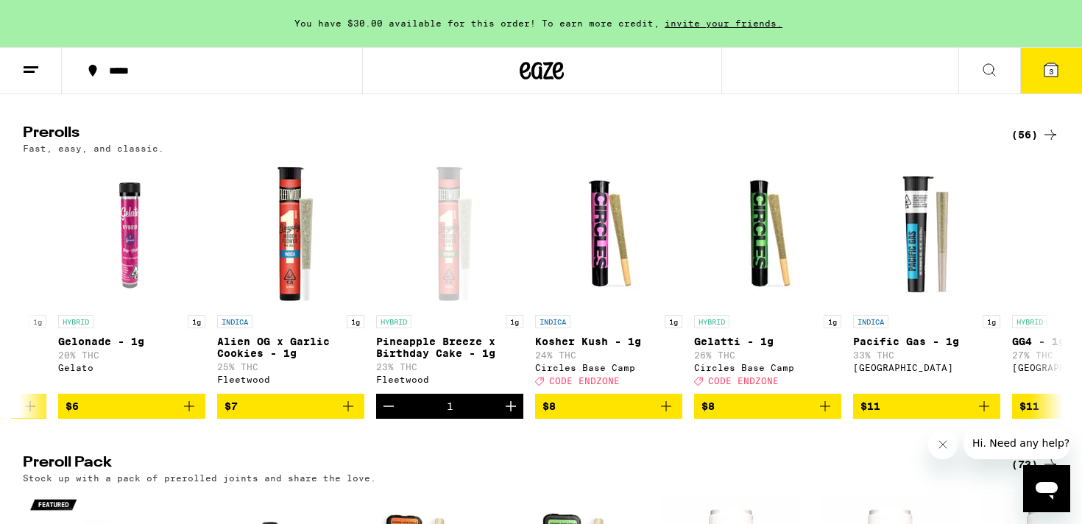
click at [1051, 67] on span "3" at bounding box center [1051, 71] width 4 height 9
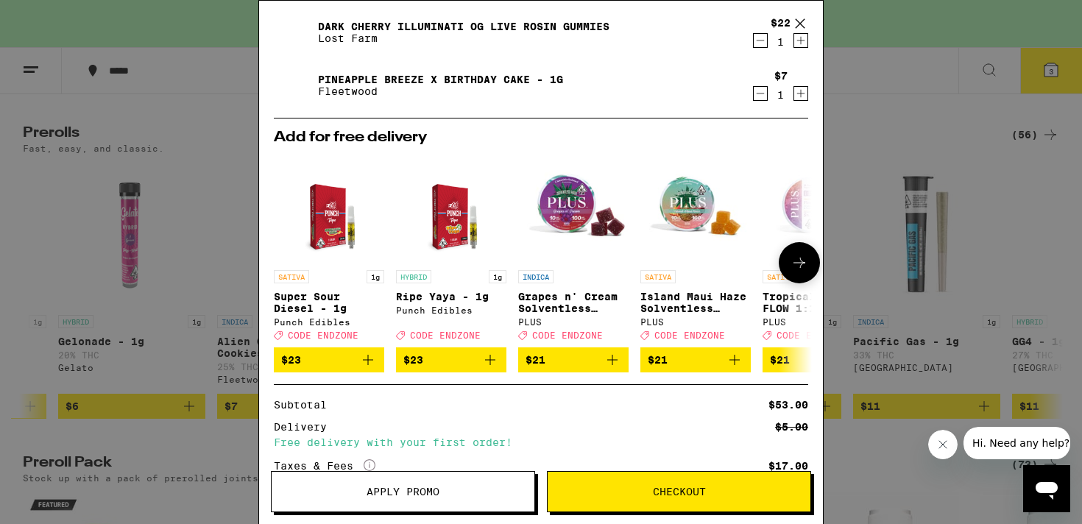
scroll to position [280, 0]
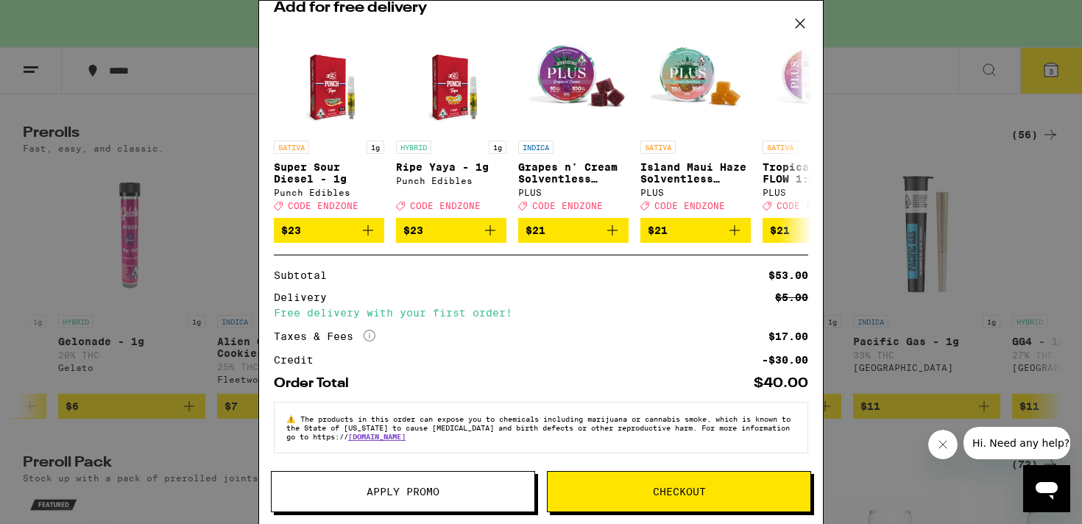
click at [690, 494] on span "Checkout" at bounding box center [679, 492] width 53 height 10
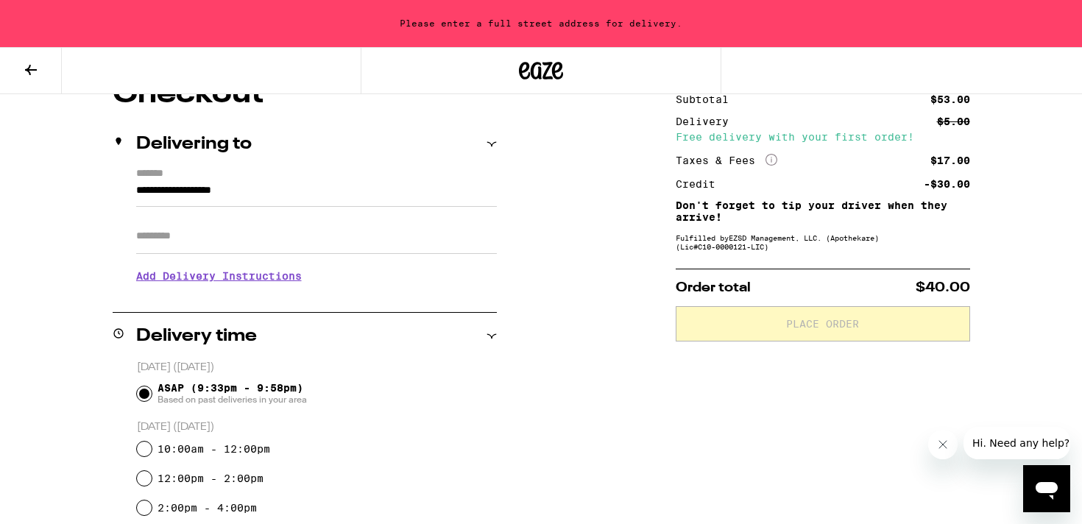
scroll to position [143, 0]
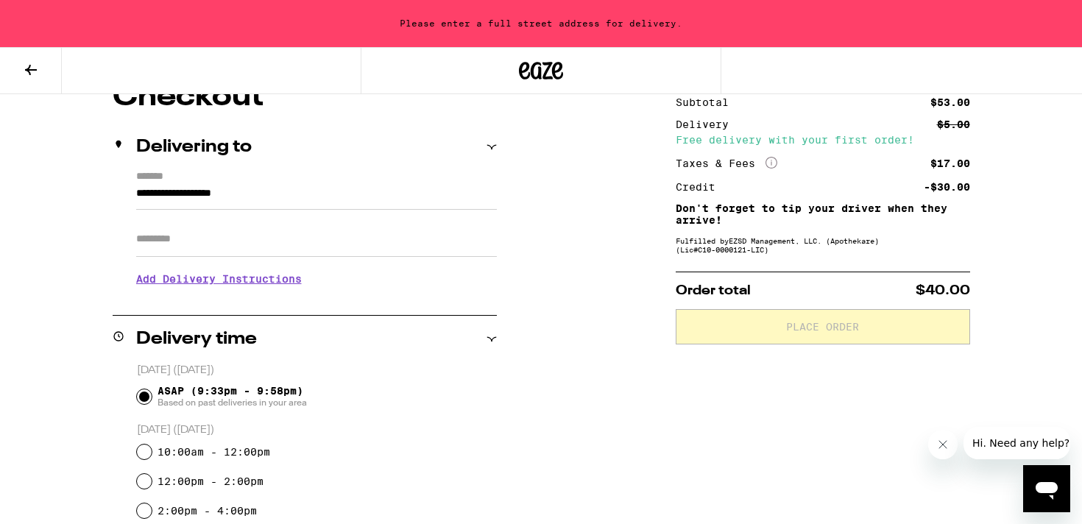
click at [284, 195] on input "**********" at bounding box center [316, 197] width 361 height 25
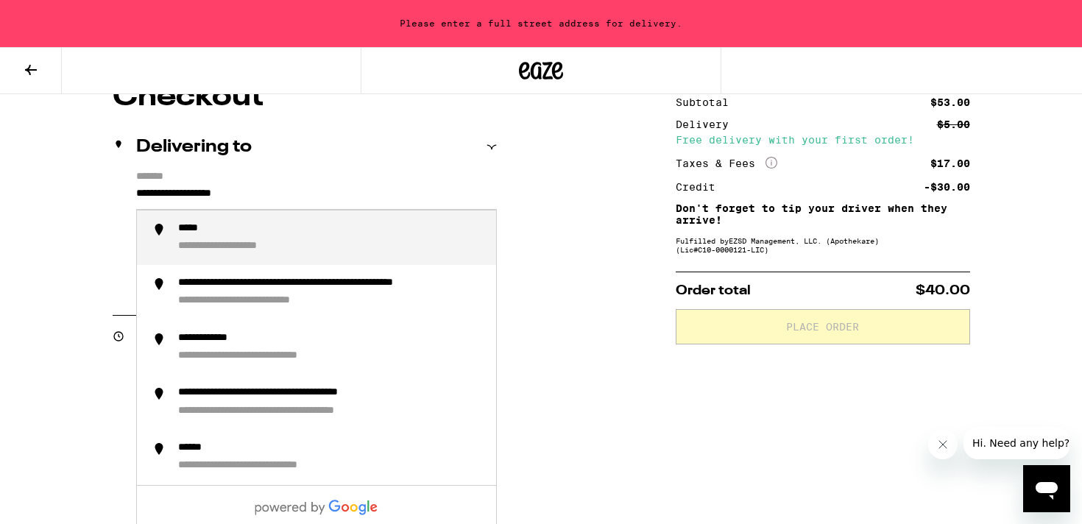
click at [284, 195] on input "**********" at bounding box center [316, 197] width 361 height 25
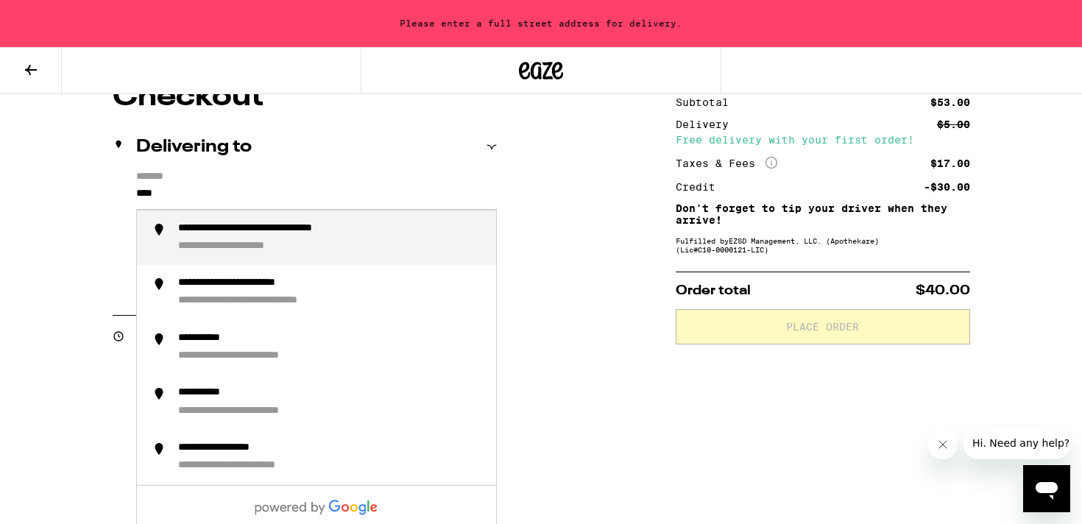
click at [255, 231] on div "**********" at bounding box center [298, 229] width 240 height 14
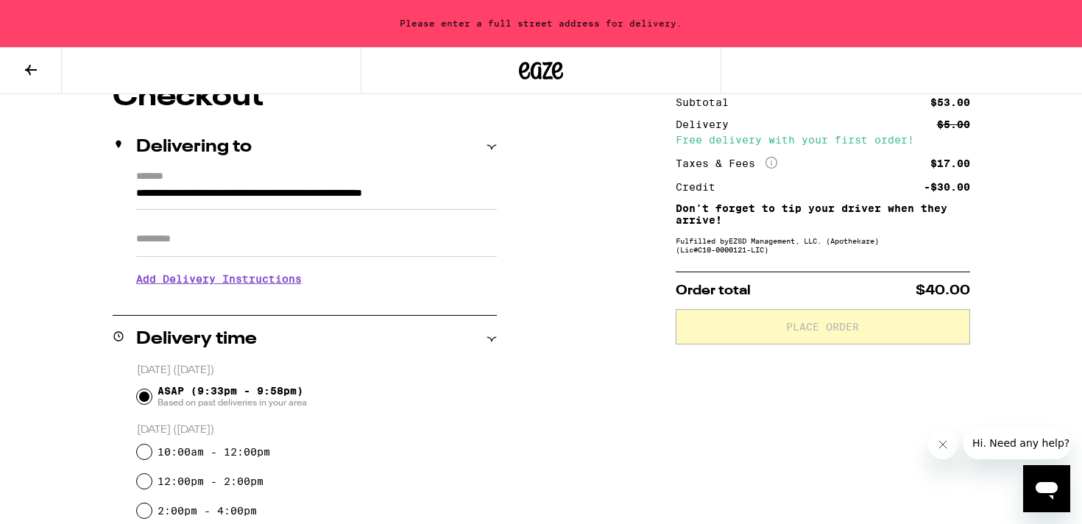
type input "**********"
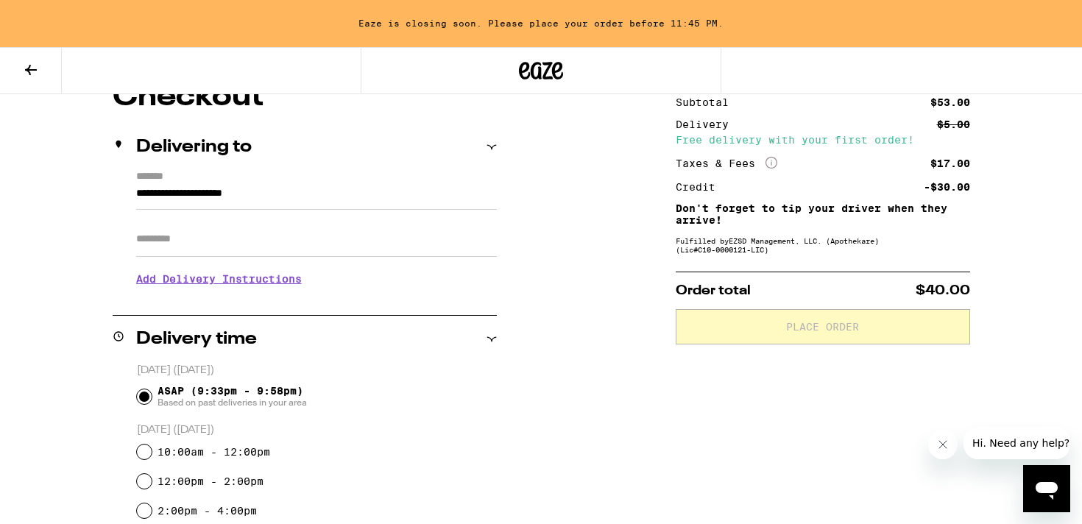
click at [252, 239] on input "Apt/Suite" at bounding box center [316, 239] width 361 height 35
click at [251, 281] on h3 "Add Delivery Instructions" at bounding box center [316, 279] width 361 height 34
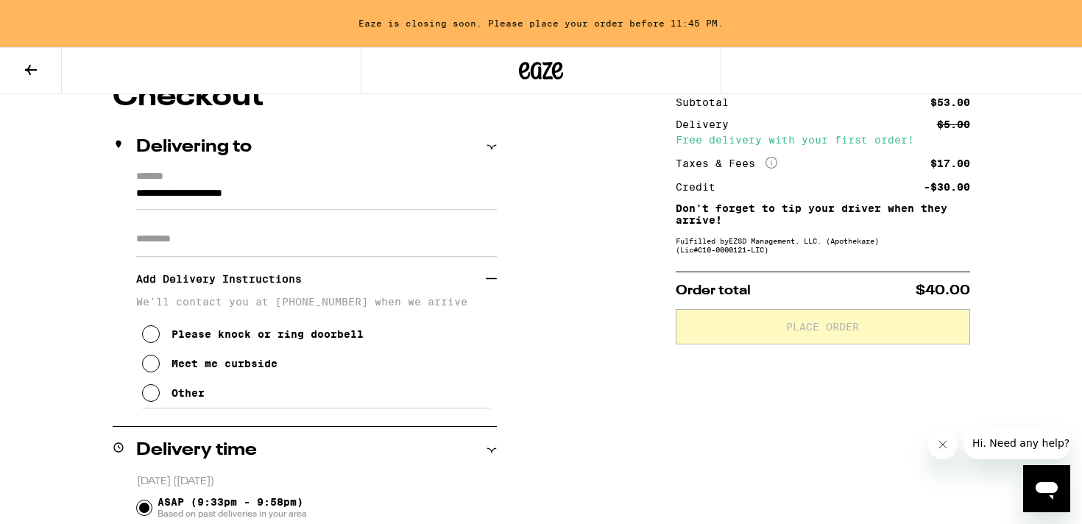
click at [150, 398] on icon at bounding box center [151, 393] width 18 height 18
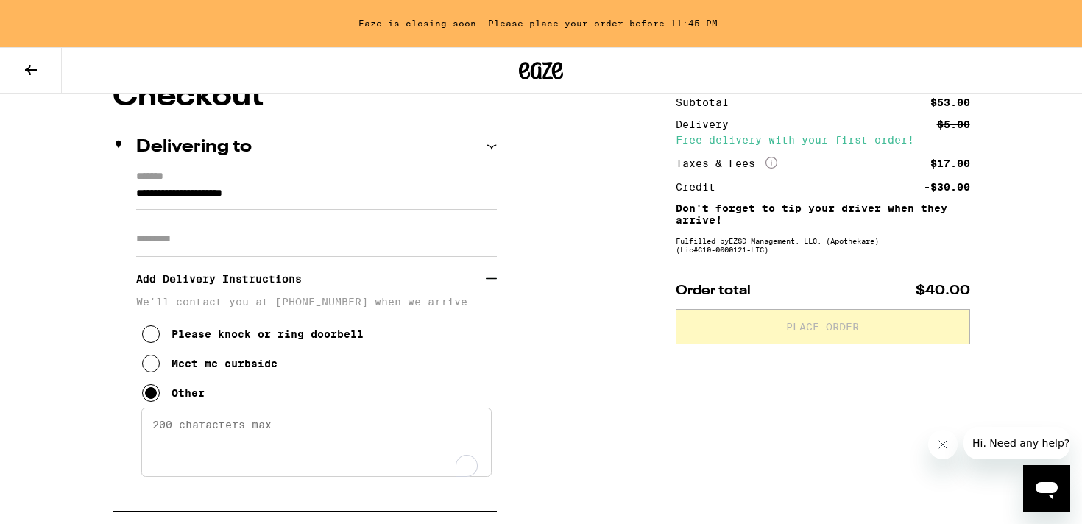
click at [201, 437] on textarea "Enter any other delivery instructions you want driver to know" at bounding box center [316, 442] width 350 height 69
click at [154, 370] on icon at bounding box center [151, 364] width 18 height 18
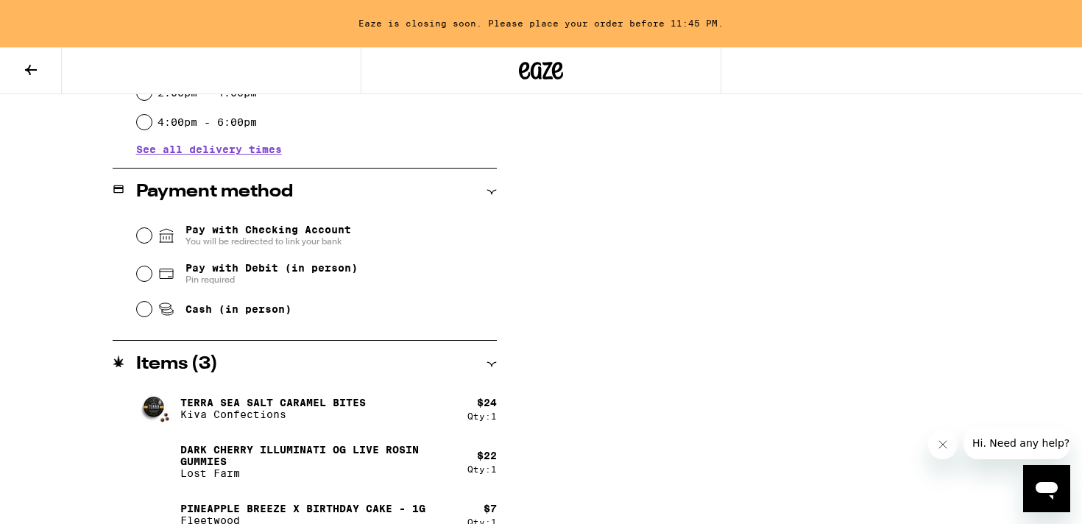
scroll to position [673, 0]
click at [141, 274] on input "Pay with Debit (in person) Pin required" at bounding box center [144, 272] width 15 height 15
radio input "true"
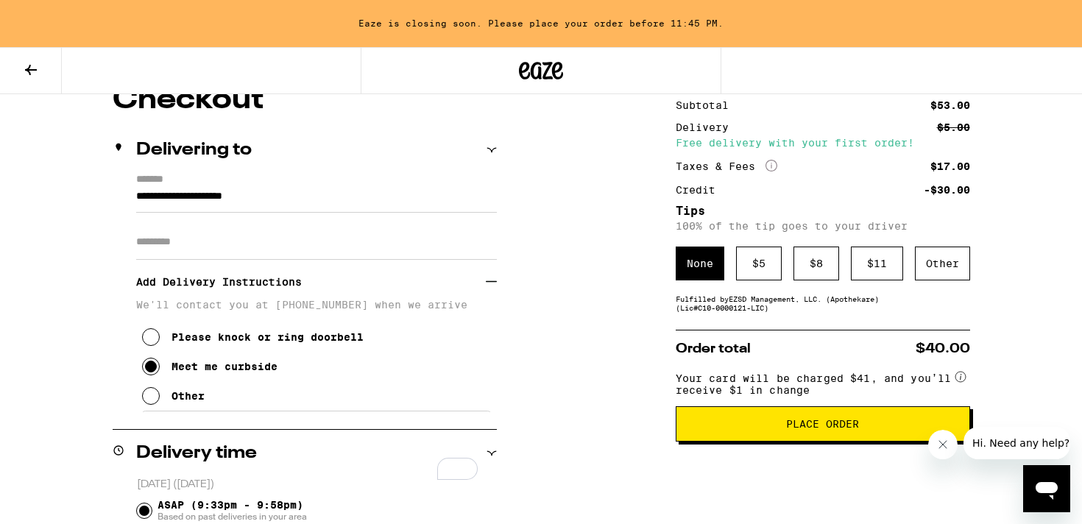
scroll to position [141, 0]
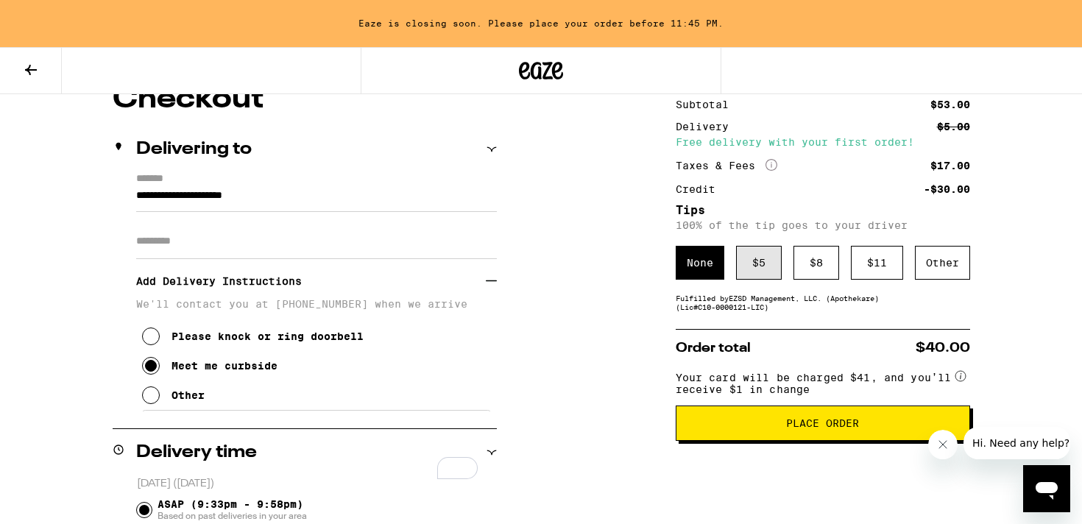
click at [771, 264] on div "$ 5" at bounding box center [759, 263] width 46 height 34
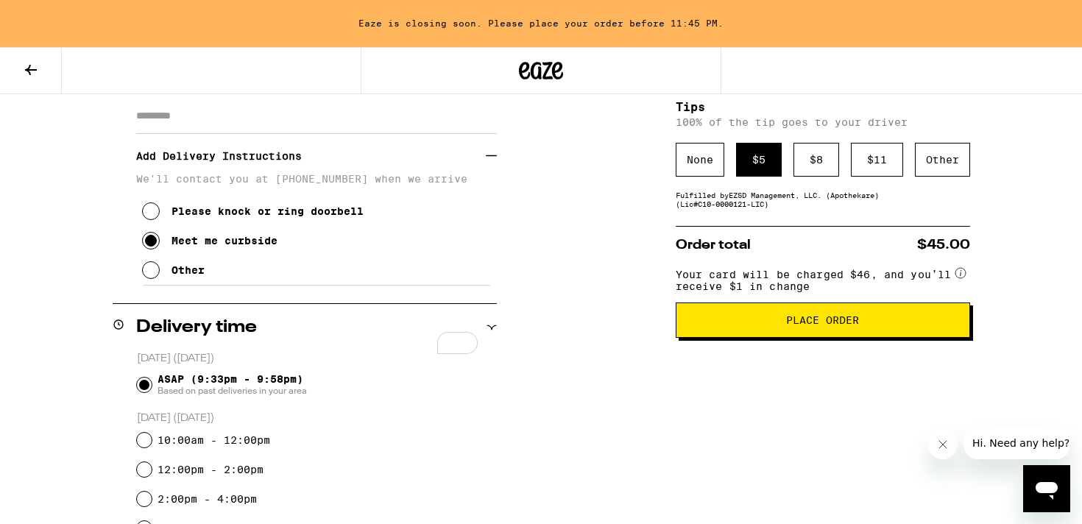
scroll to position [255, 0]
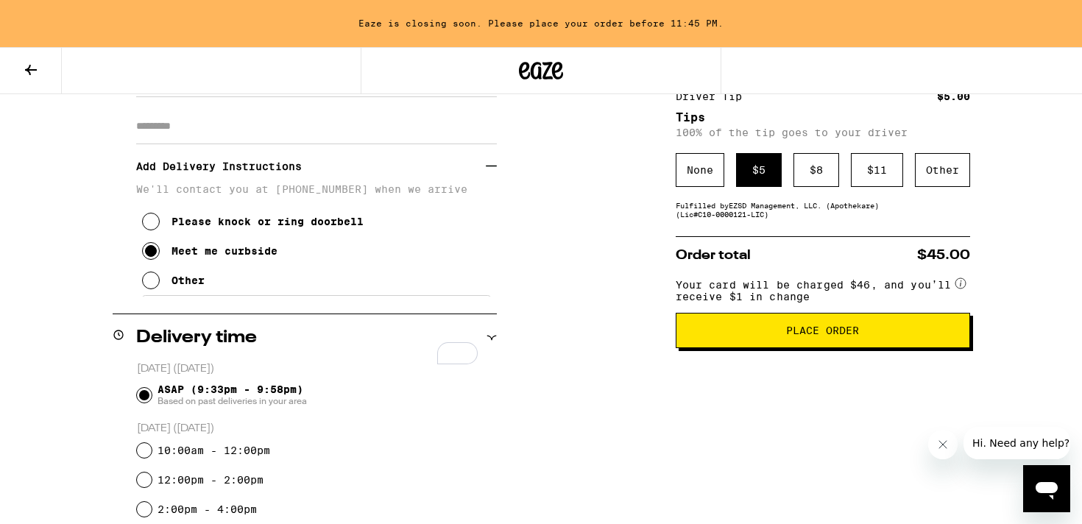
click at [732, 336] on span "Place Order" at bounding box center [822, 330] width 269 height 10
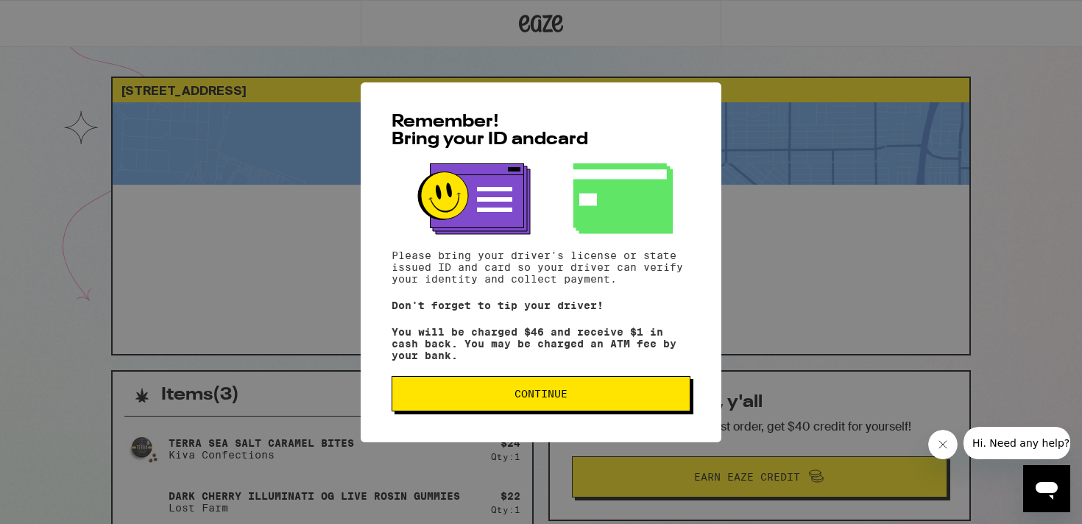
click at [609, 399] on span "Continue" at bounding box center [541, 394] width 274 height 10
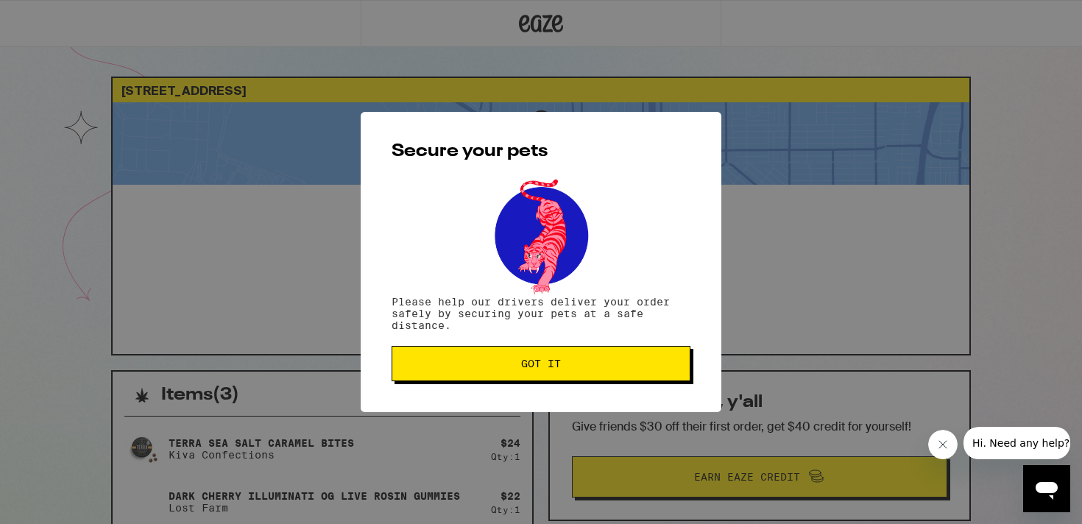
click at [577, 361] on span "Got it" at bounding box center [541, 363] width 274 height 10
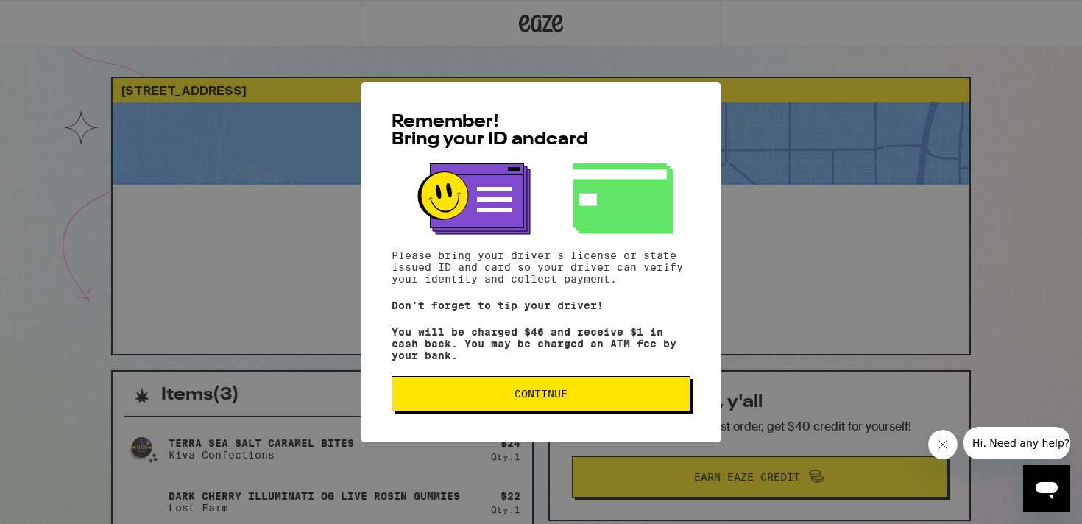
click at [550, 399] on span "Continue" at bounding box center [540, 394] width 53 height 10
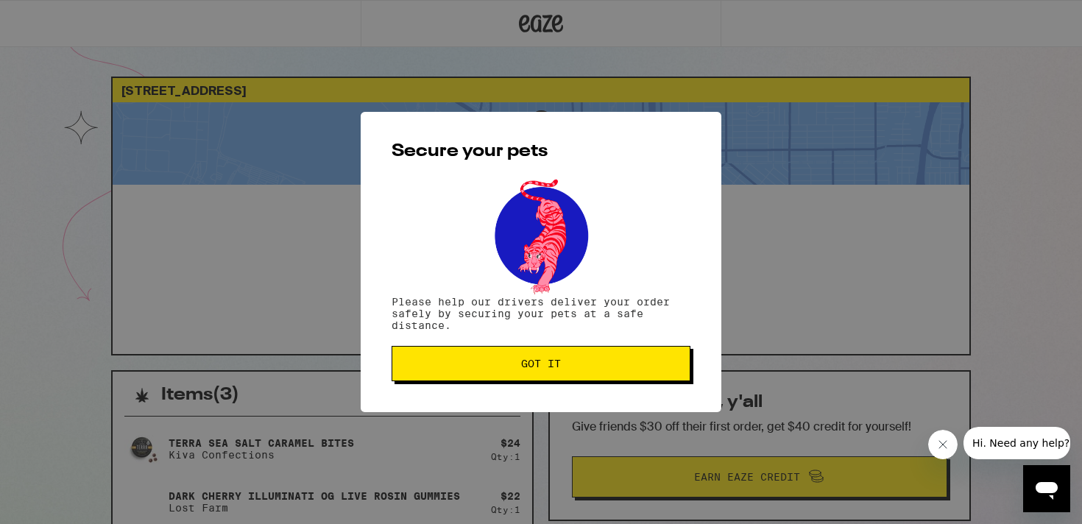
click at [546, 372] on button "Got it" at bounding box center [541, 363] width 299 height 35
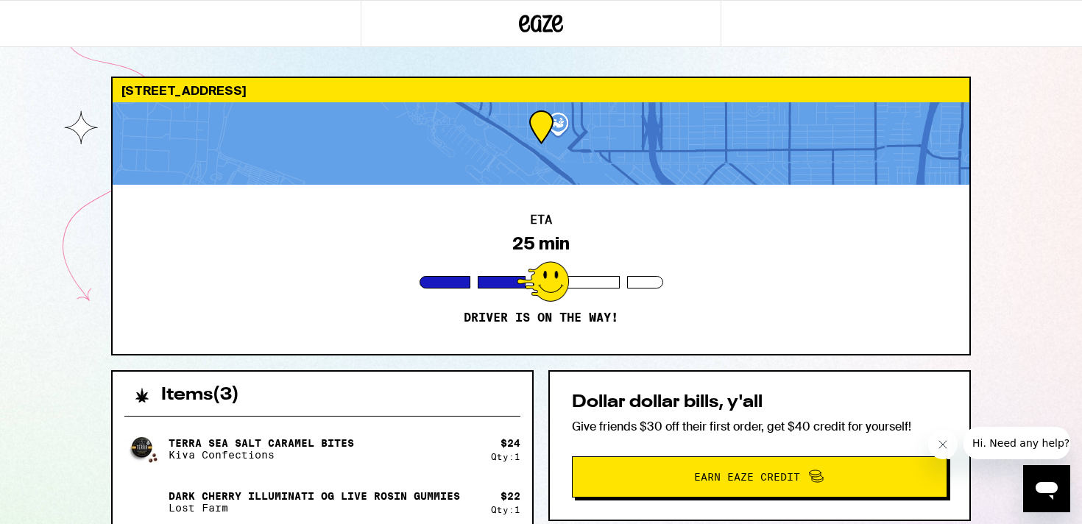
click at [534, 18] on icon at bounding box center [542, 24] width 22 height 18
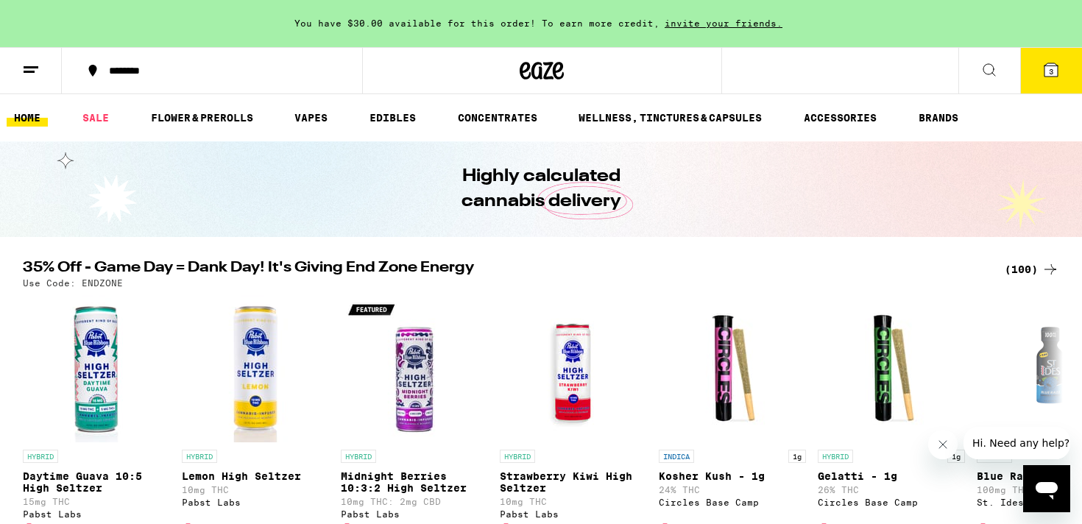
click at [30, 67] on line at bounding box center [31, 67] width 15 height 0
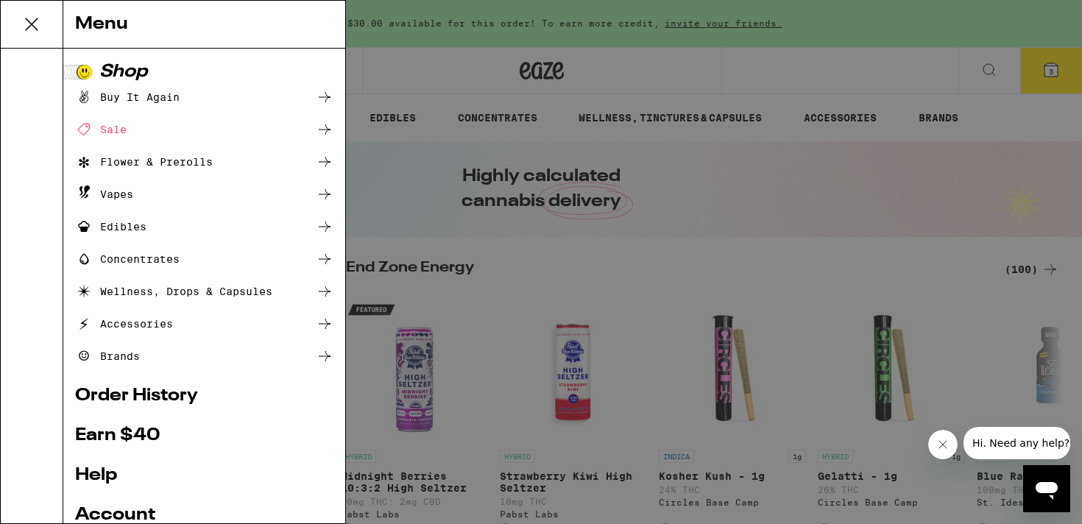
scroll to position [152, 0]
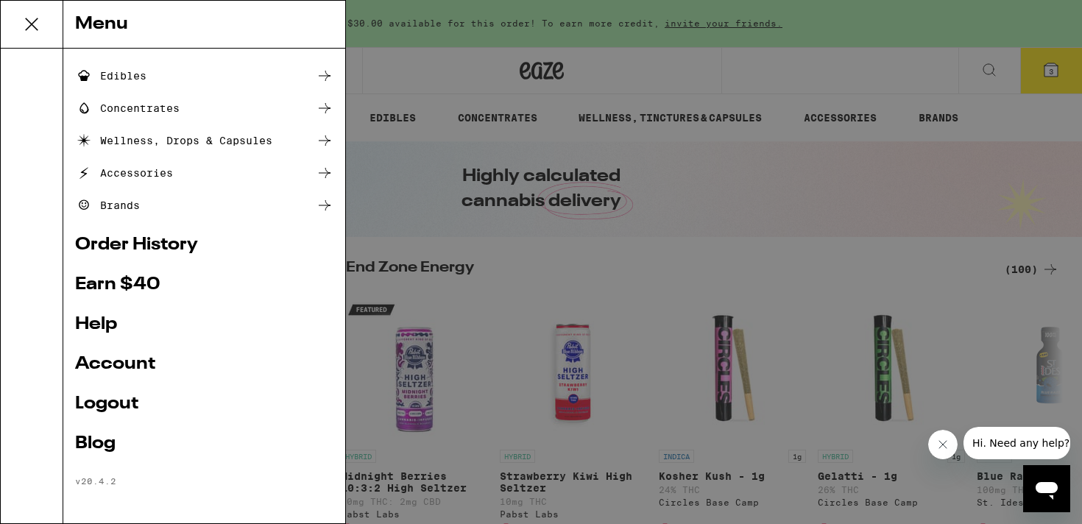
click at [132, 361] on link "Account" at bounding box center [204, 364] width 258 height 18
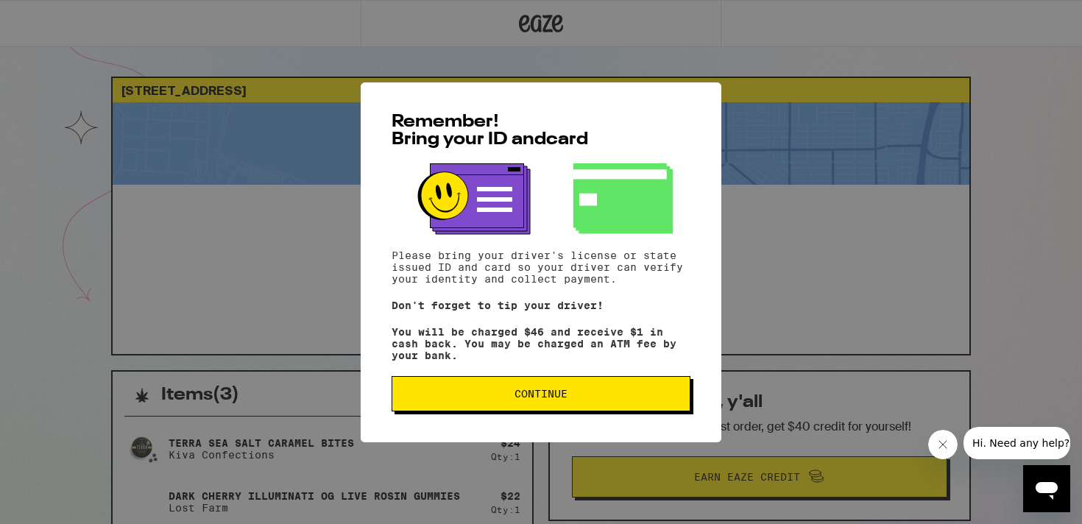
click at [582, 392] on button "Continue" at bounding box center [541, 393] width 299 height 35
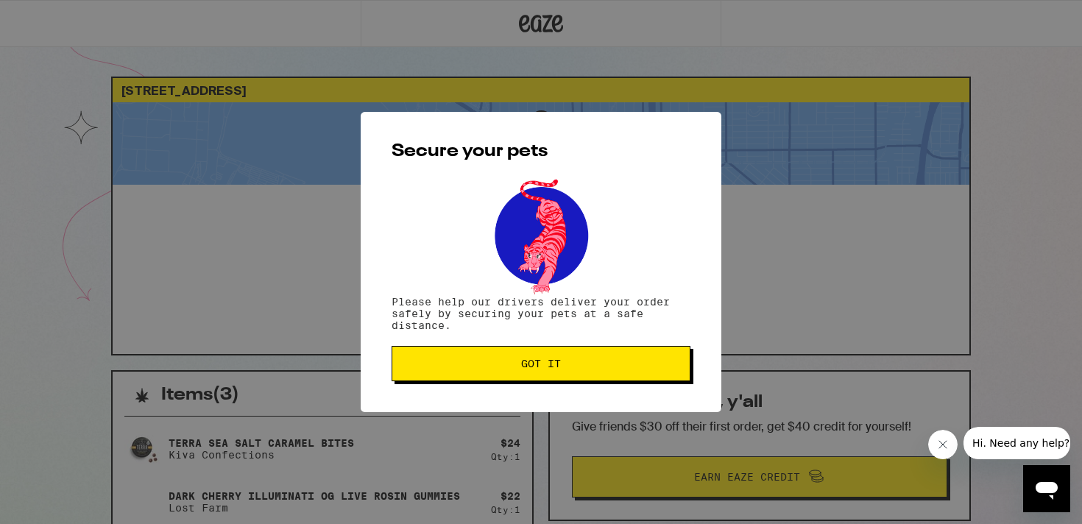
click at [569, 375] on button "Got it" at bounding box center [541, 363] width 299 height 35
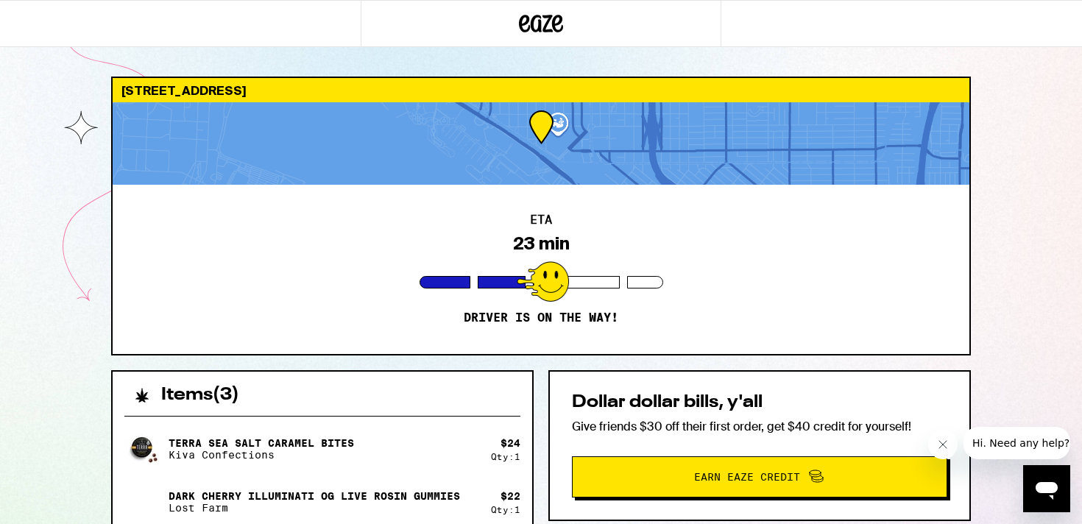
click at [504, 38] on div at bounding box center [541, 23] width 361 height 47
click at [542, 25] on icon at bounding box center [541, 23] width 44 height 26
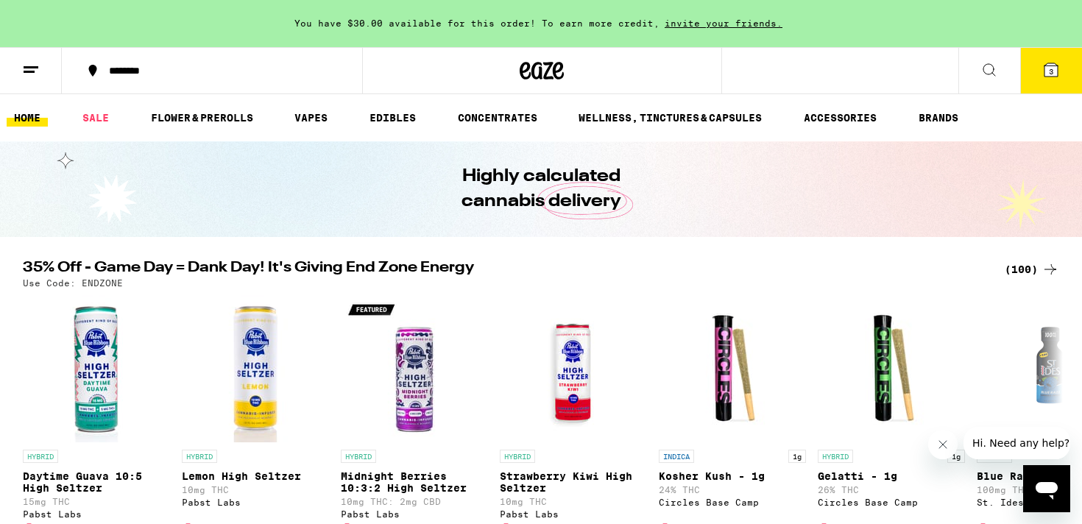
click at [43, 63] on button at bounding box center [31, 71] width 62 height 46
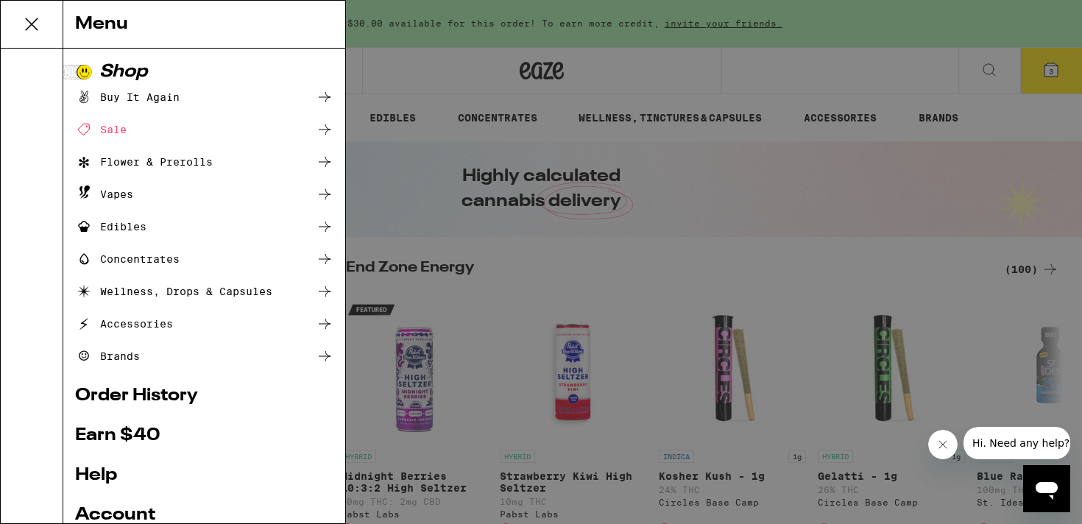
scroll to position [152, 0]
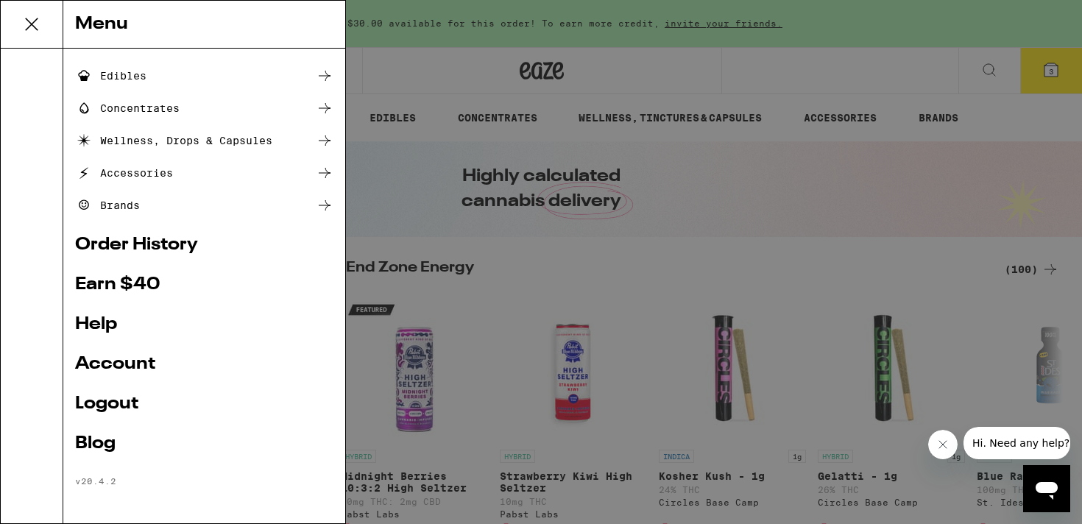
click at [102, 408] on link "Logout" at bounding box center [204, 404] width 258 height 18
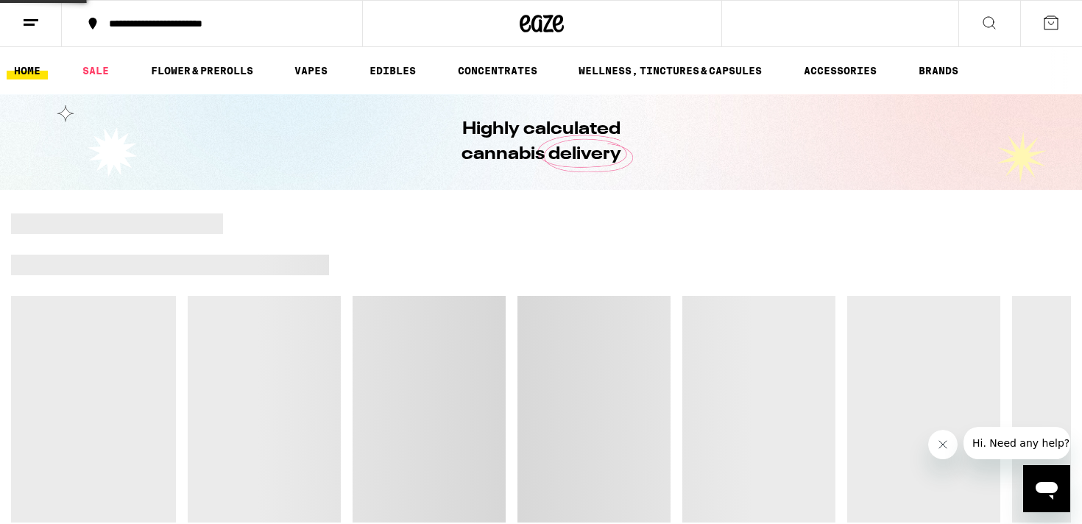
scroll to position [54, 0]
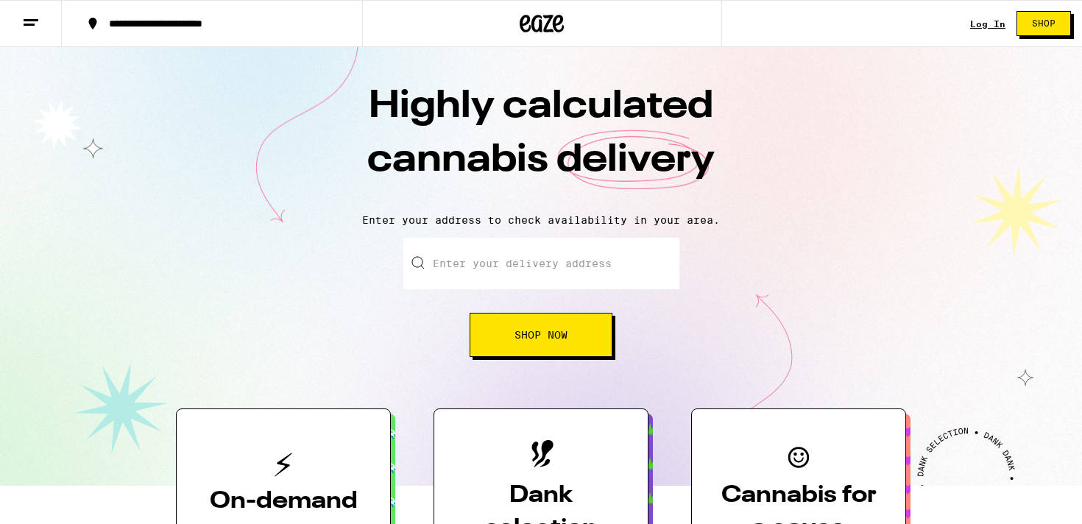
click at [994, 26] on link "Log In" at bounding box center [987, 24] width 35 height 10
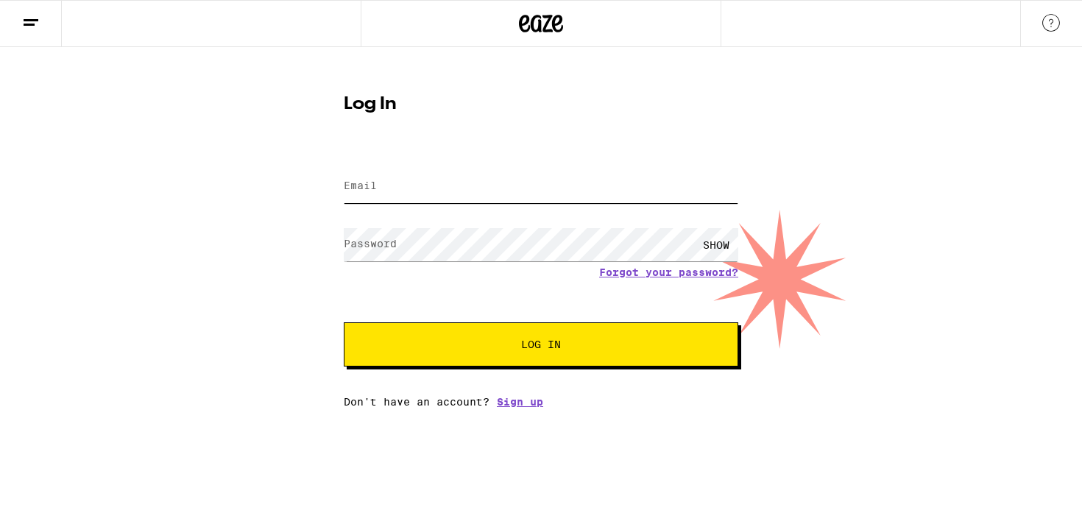
type input "danarafferty1@gmail.com"
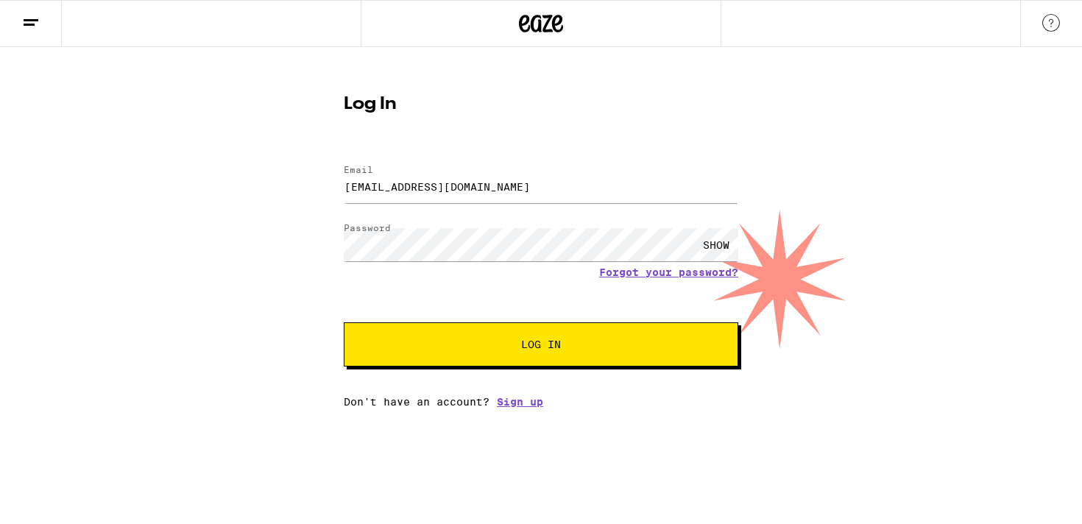
click at [717, 241] on div "SHOW" at bounding box center [716, 244] width 44 height 33
click at [549, 342] on span "Log In" at bounding box center [541, 344] width 40 height 10
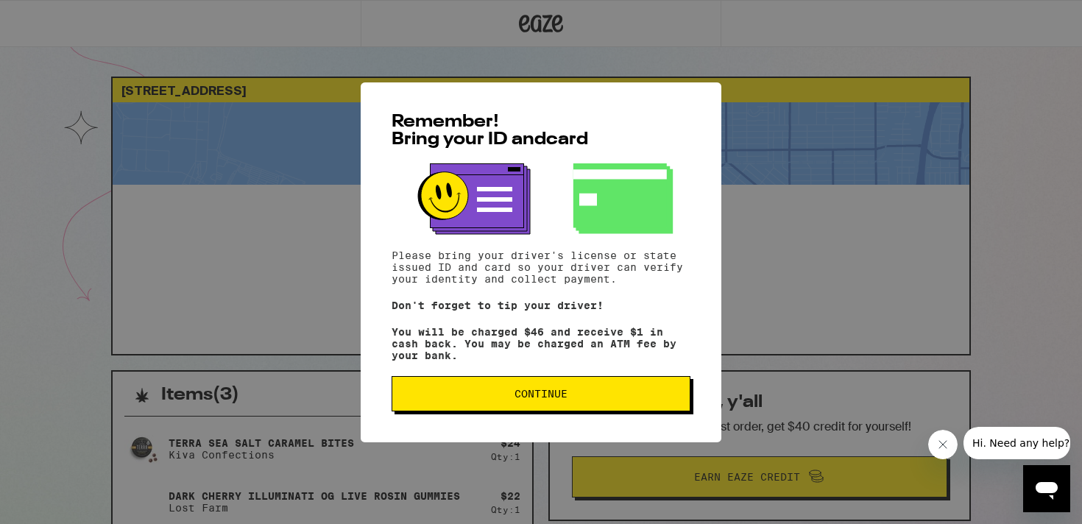
click at [527, 409] on button "Continue" at bounding box center [541, 393] width 299 height 35
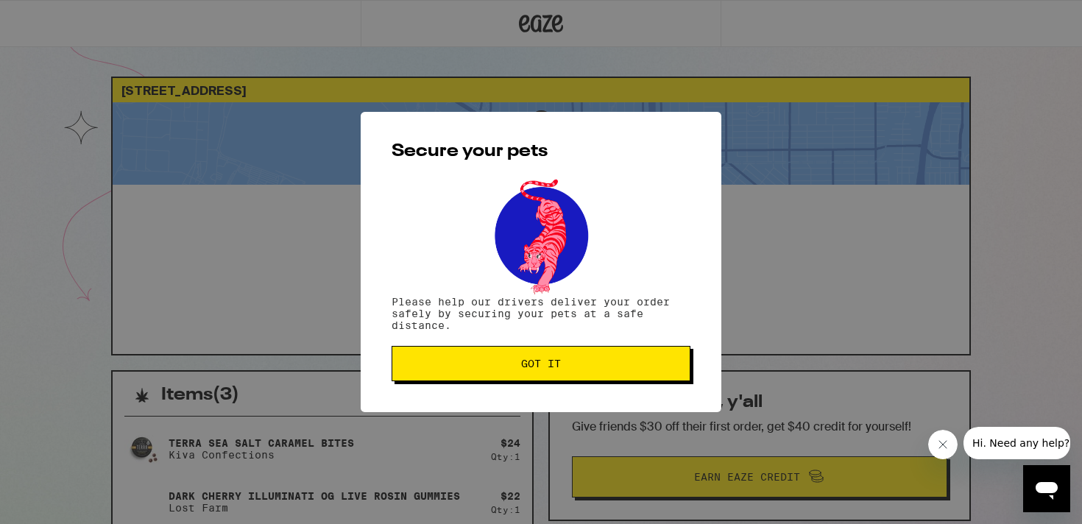
click at [548, 362] on span "Got it" at bounding box center [541, 363] width 40 height 10
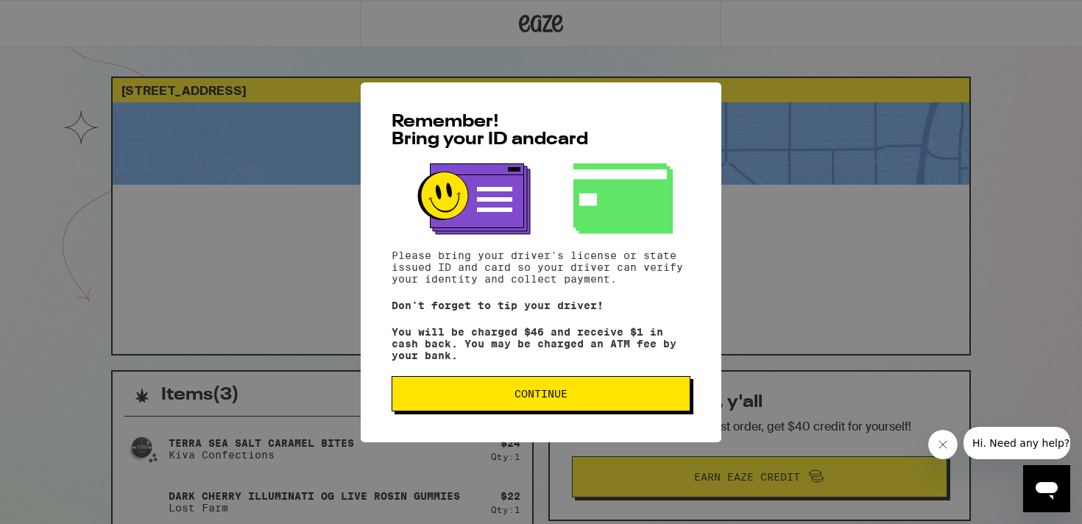
click at [632, 406] on button "Continue" at bounding box center [541, 393] width 299 height 35
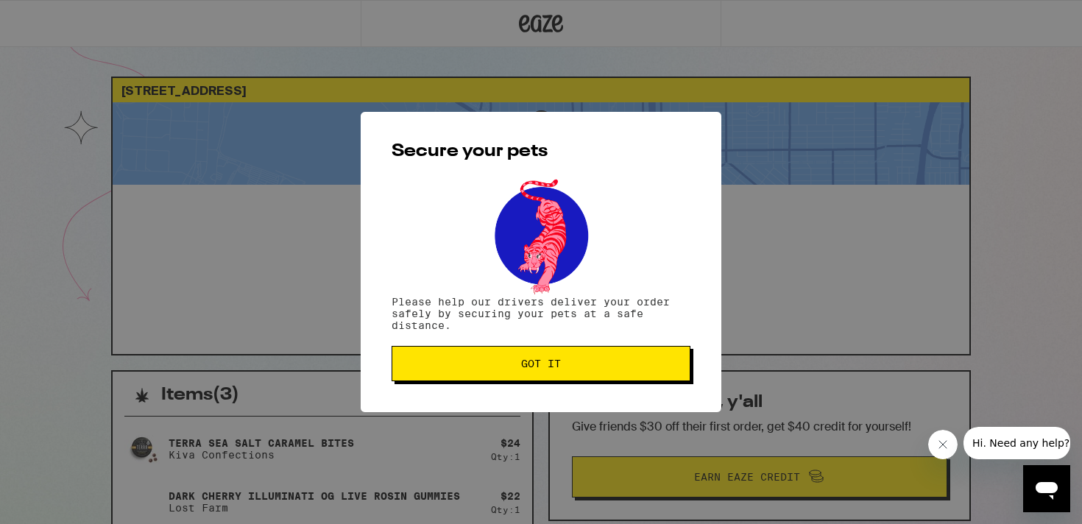
click at [618, 381] on button "Got it" at bounding box center [541, 363] width 299 height 35
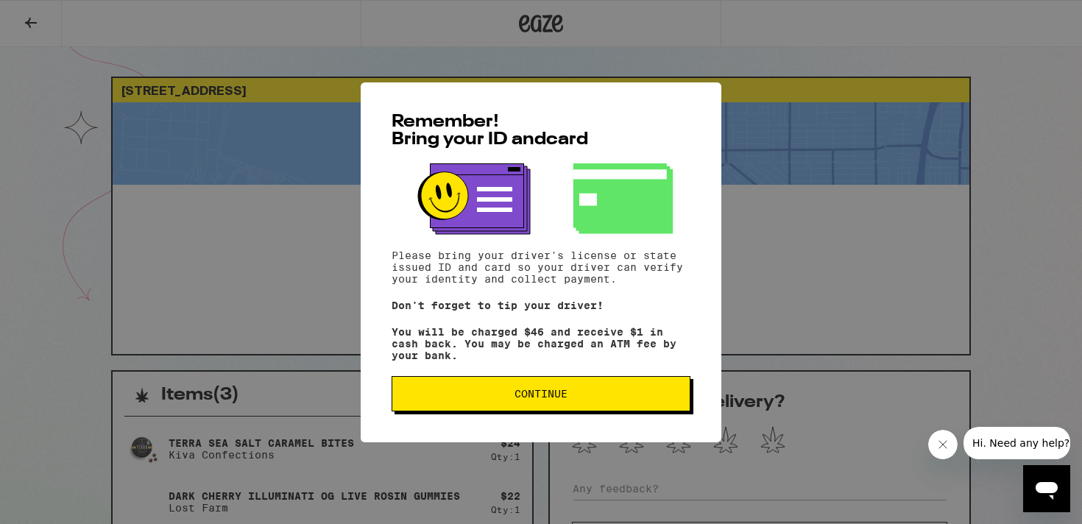
click at [570, 398] on span "Continue" at bounding box center [541, 394] width 274 height 10
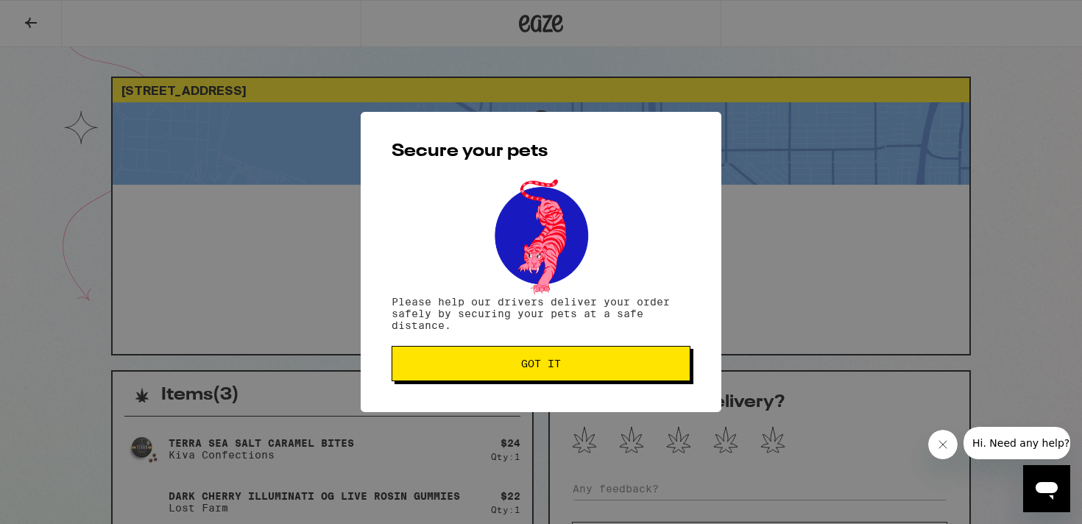
click at [569, 368] on span "Got it" at bounding box center [541, 363] width 274 height 10
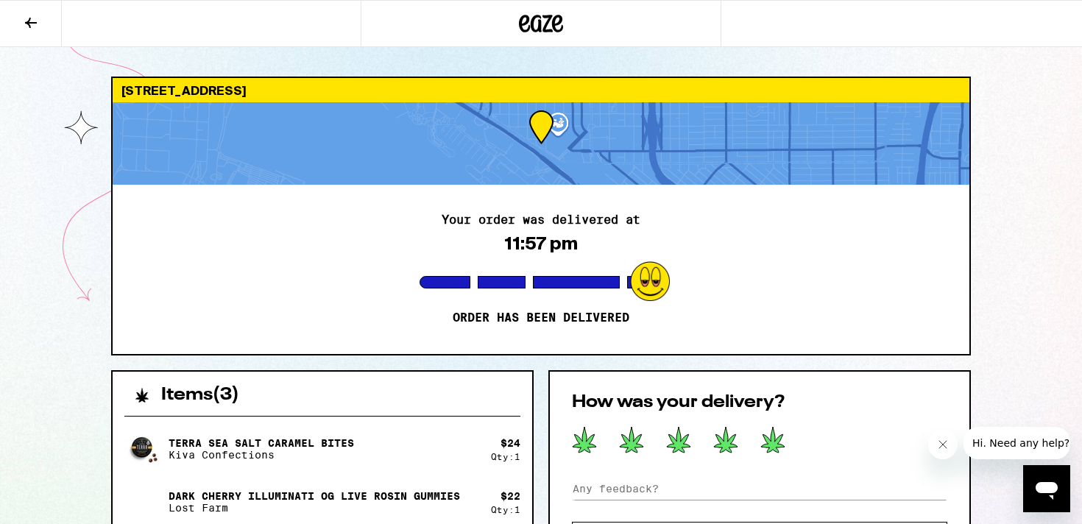
click at [782, 442] on icon at bounding box center [772, 439] width 25 height 27
click at [1008, 283] on div "[STREET_ADDRESS] Your order was delivered at 11:57 pm Order has been delivered …" at bounding box center [541, 483] width 1082 height 966
click at [66, 152] on div "[STREET_ADDRESS] Your order was delivered at 11:57 pm Order has been delivered …" at bounding box center [541, 483] width 1082 height 966
